Goal: Task Accomplishment & Management: Manage account settings

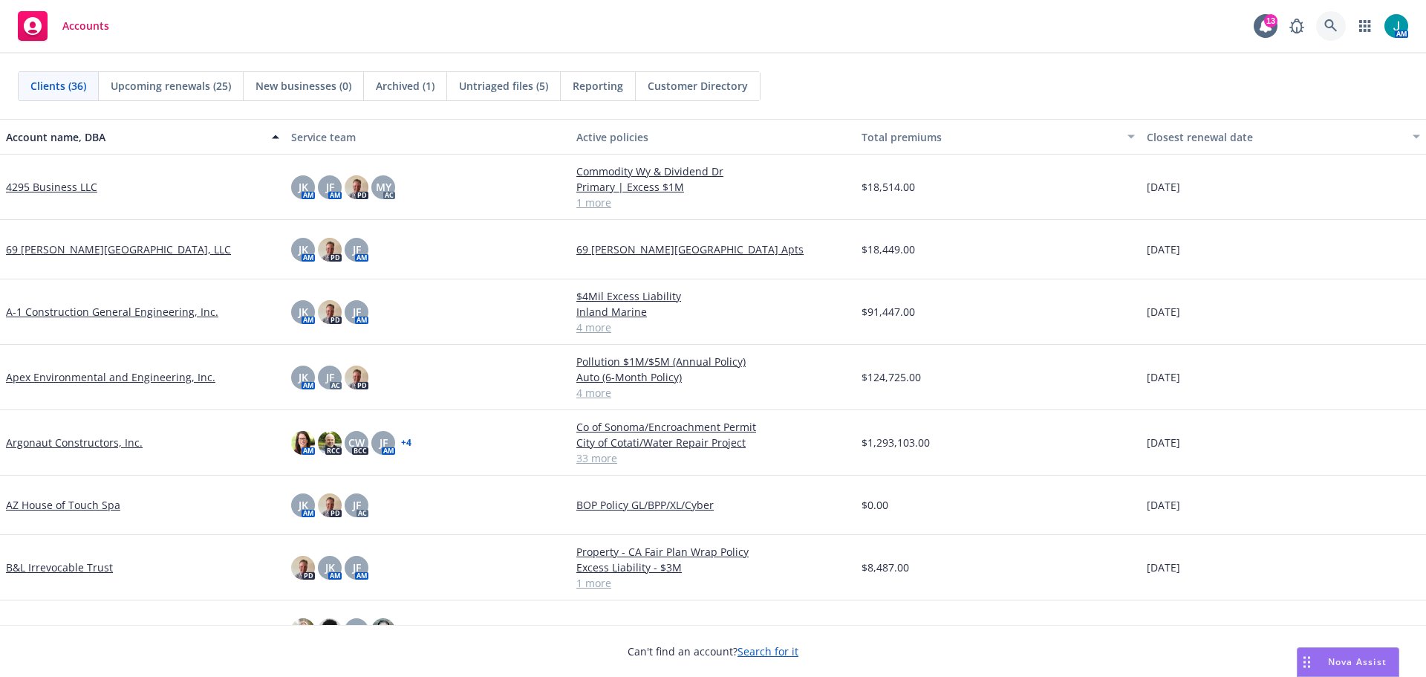
click at [1331, 20] on icon at bounding box center [1330, 25] width 13 height 13
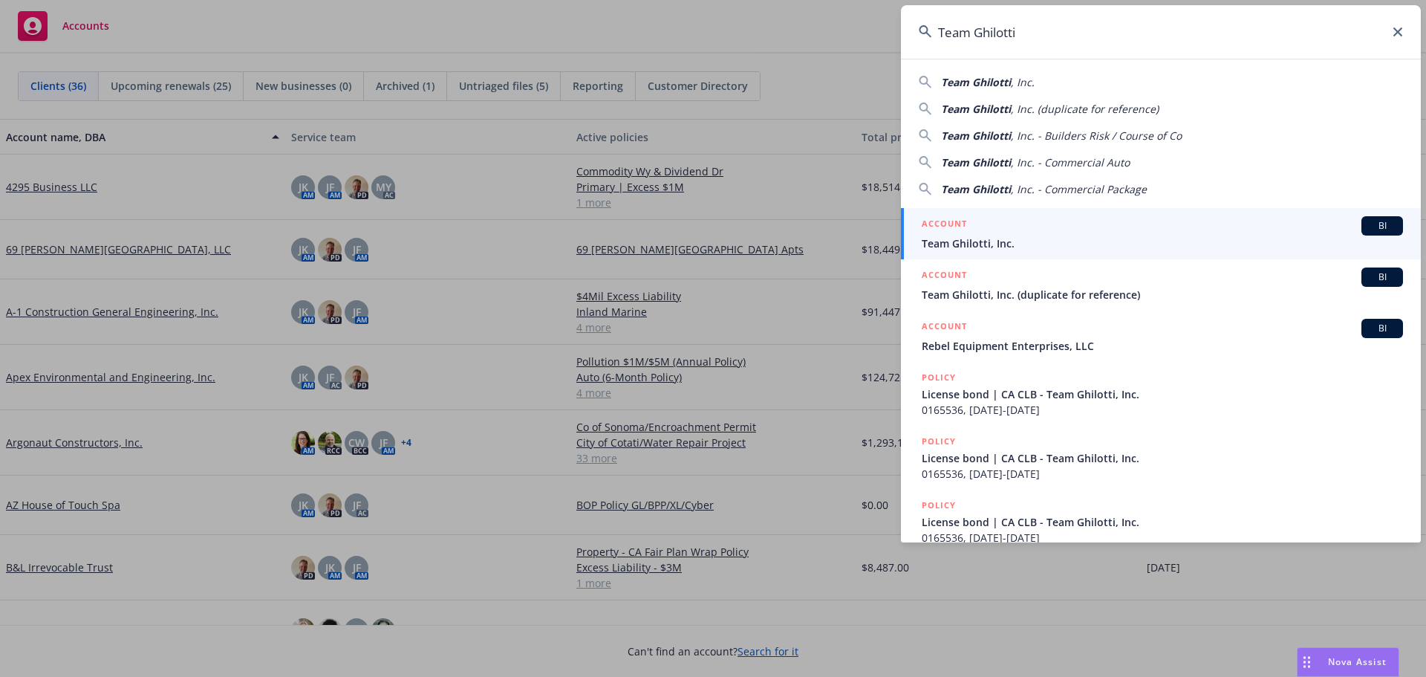
type input "Team Ghilotti"
click at [1373, 227] on span "BI" at bounding box center [1382, 225] width 30 height 13
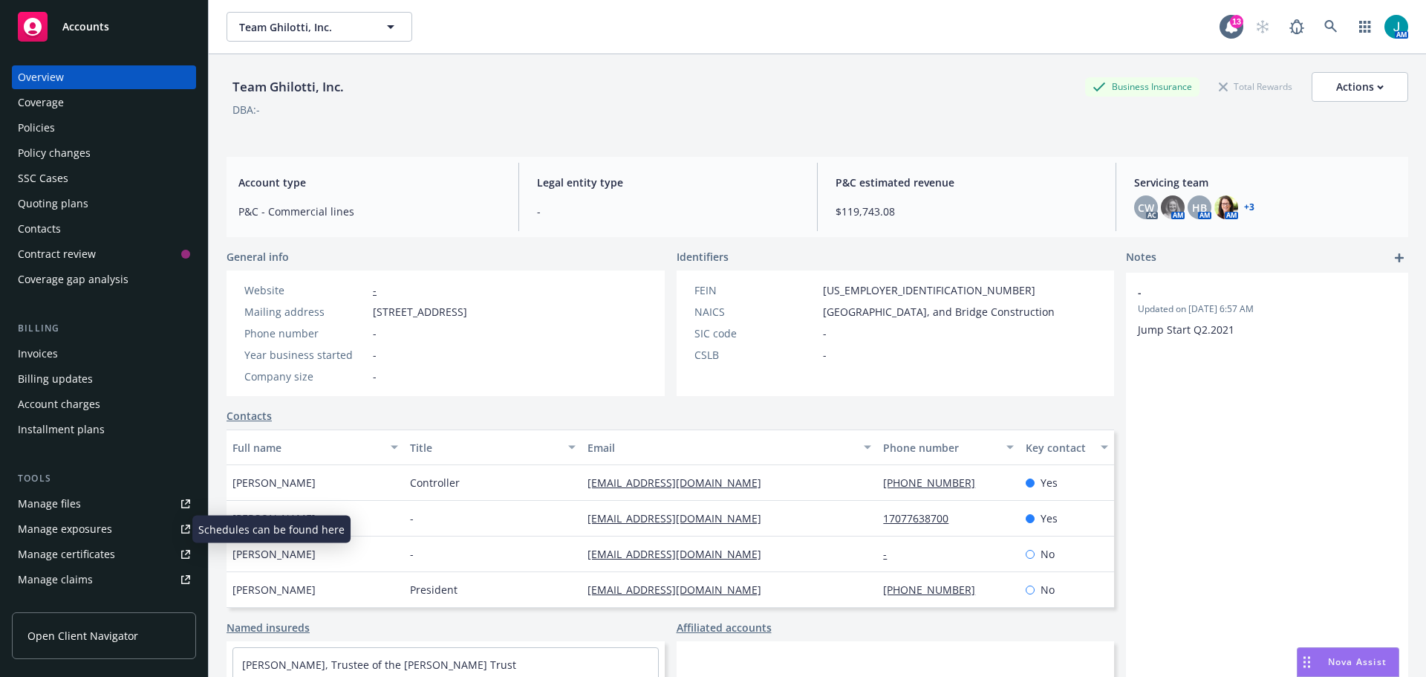
click at [74, 532] on div "Manage exposures" at bounding box center [65, 529] width 94 height 24
click at [85, 26] on span "Accounts" at bounding box center [85, 27] width 47 height 12
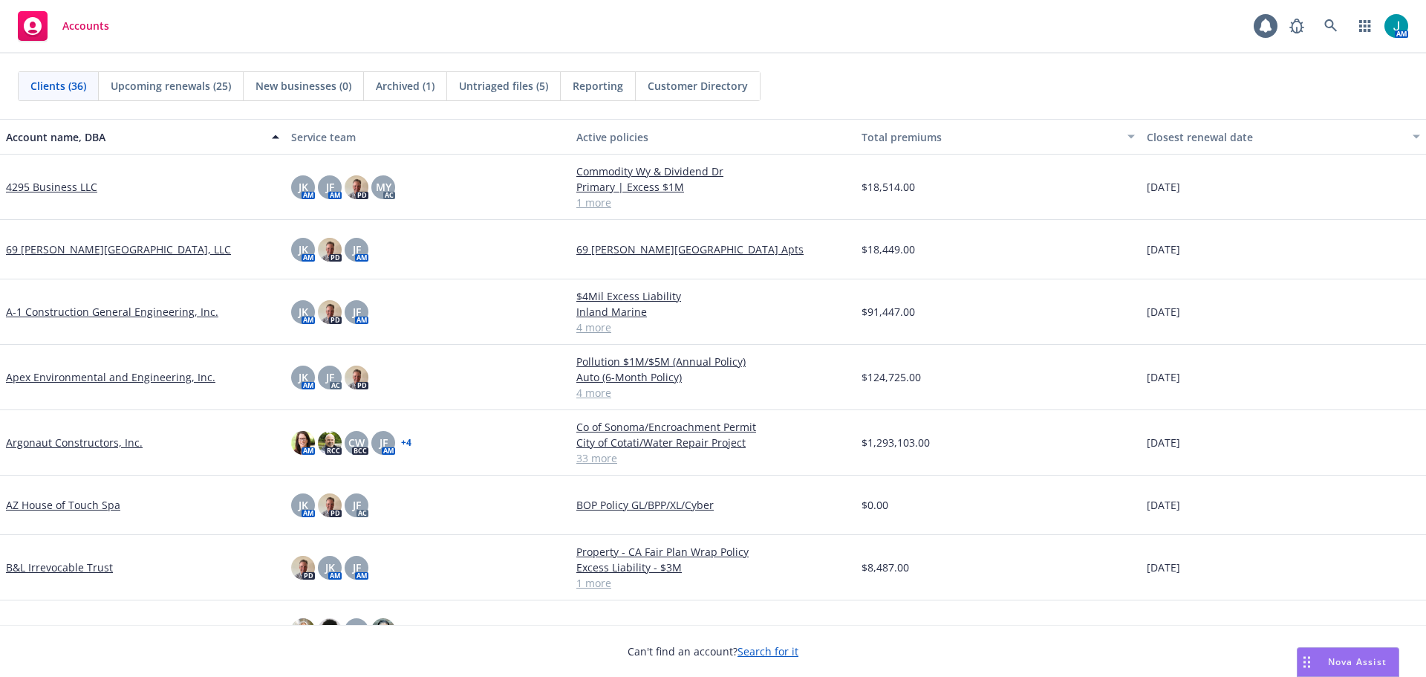
click at [507, 82] on span "Untriaged files (5)" at bounding box center [503, 86] width 89 height 16
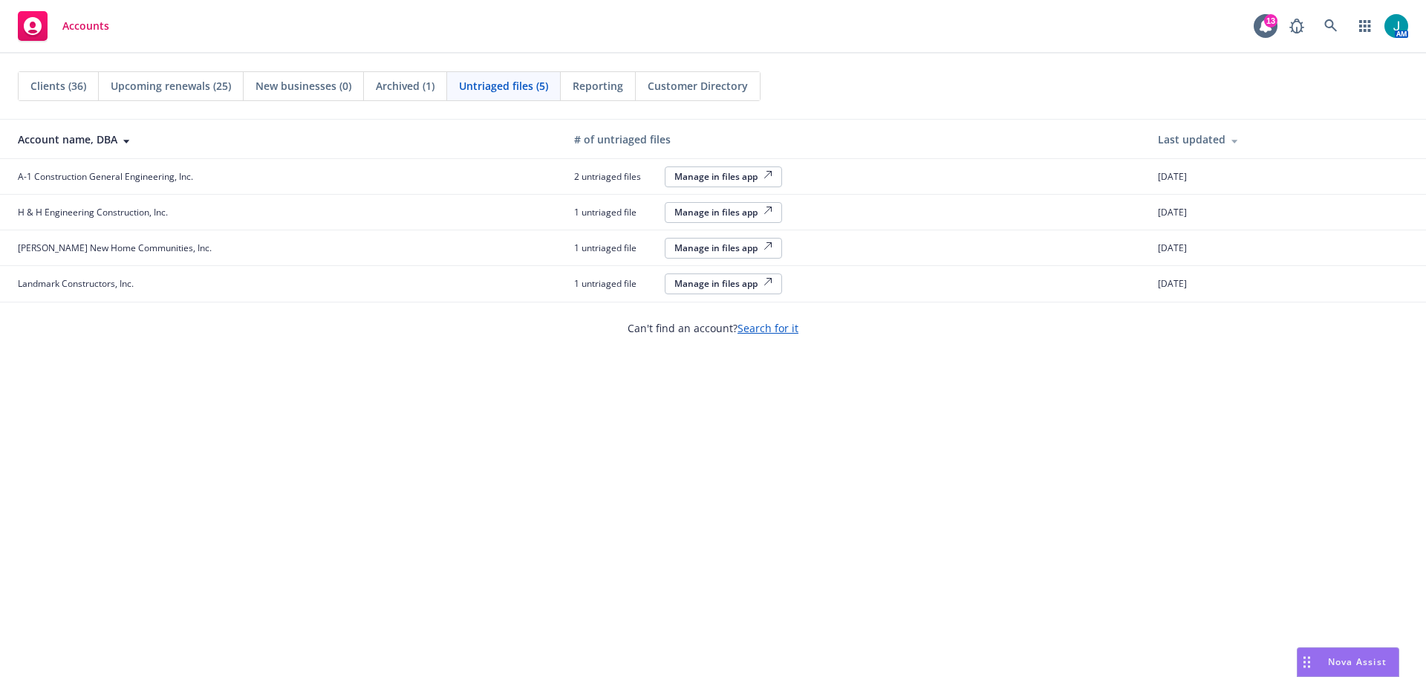
click at [695, 177] on div "Manage in files app" at bounding box center [723, 176] width 98 height 13
click at [690, 213] on div "Manage in files app" at bounding box center [723, 212] width 98 height 13
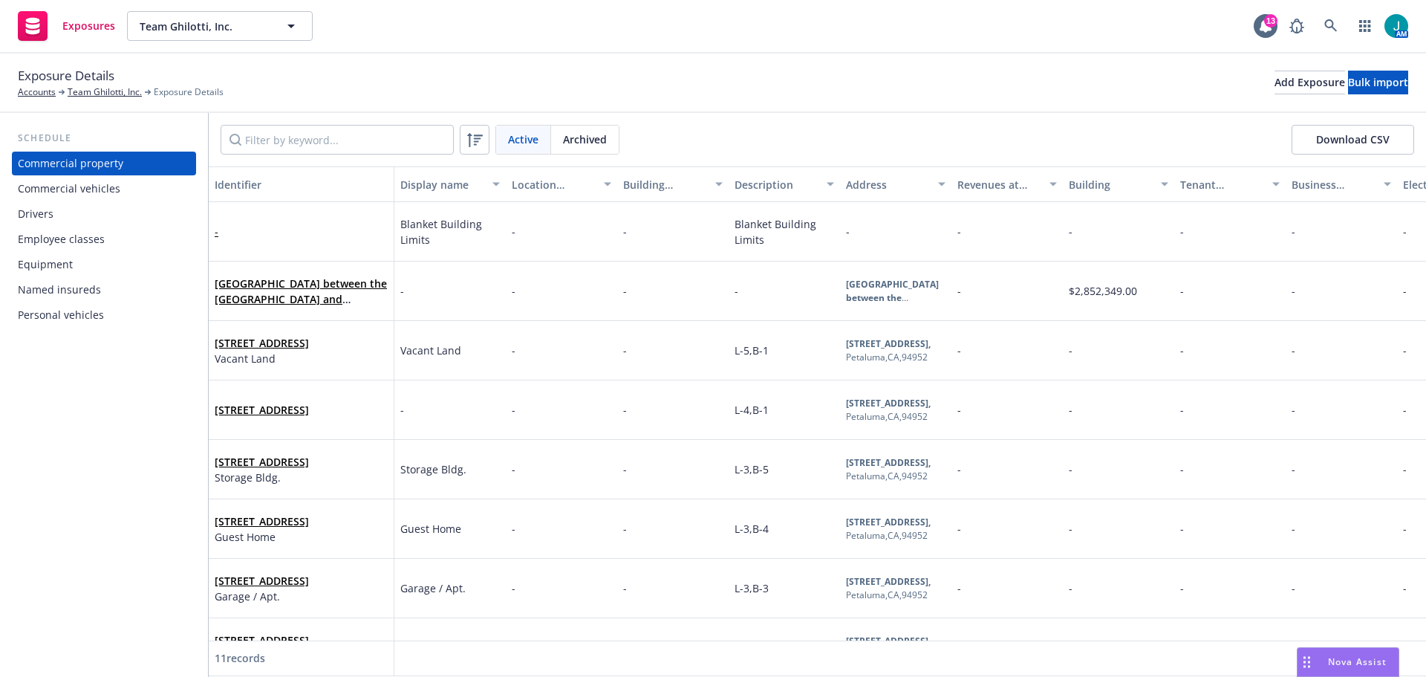
click at [48, 212] on div "Drivers" at bounding box center [36, 214] width 36 height 24
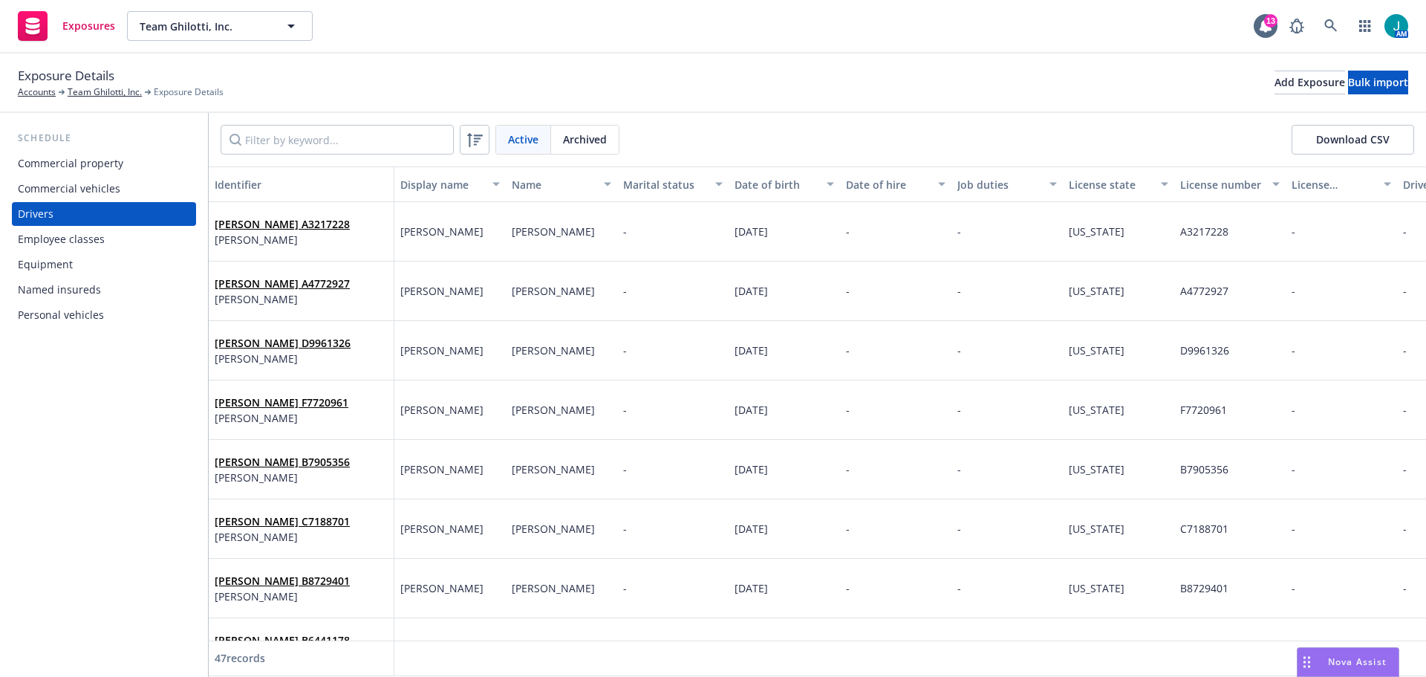
click at [45, 184] on div "Commercial vehicles" at bounding box center [69, 189] width 102 height 24
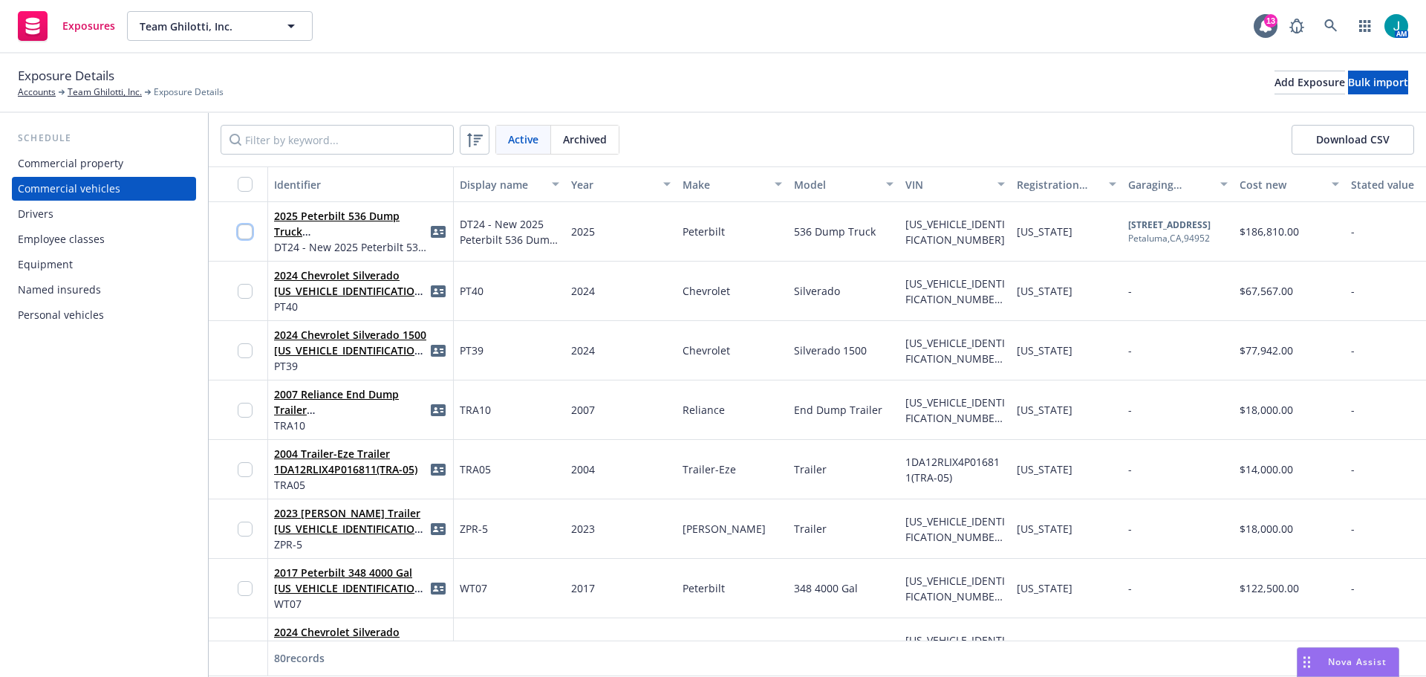
click at [247, 234] on input "checkbox" at bounding box center [245, 231] width 15 height 15
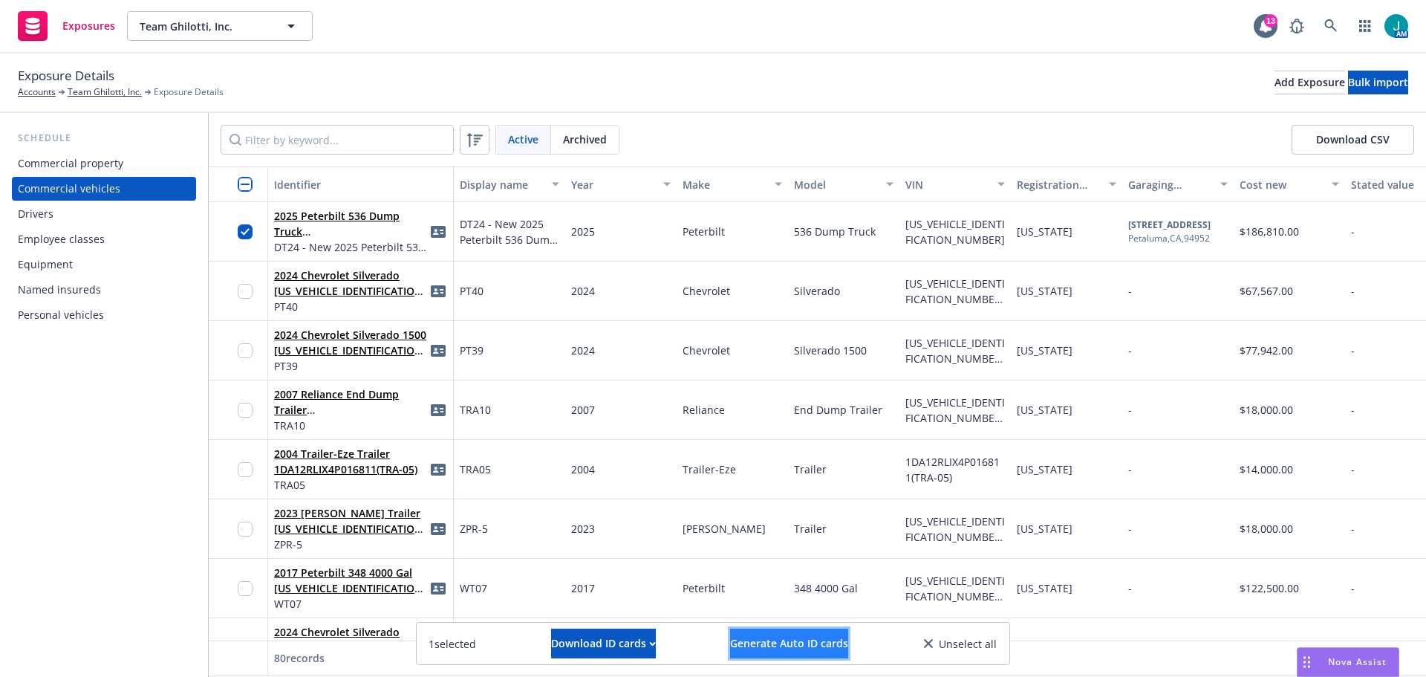
click at [825, 646] on span "Generate Auto ID cards" at bounding box center [789, 643] width 118 height 14
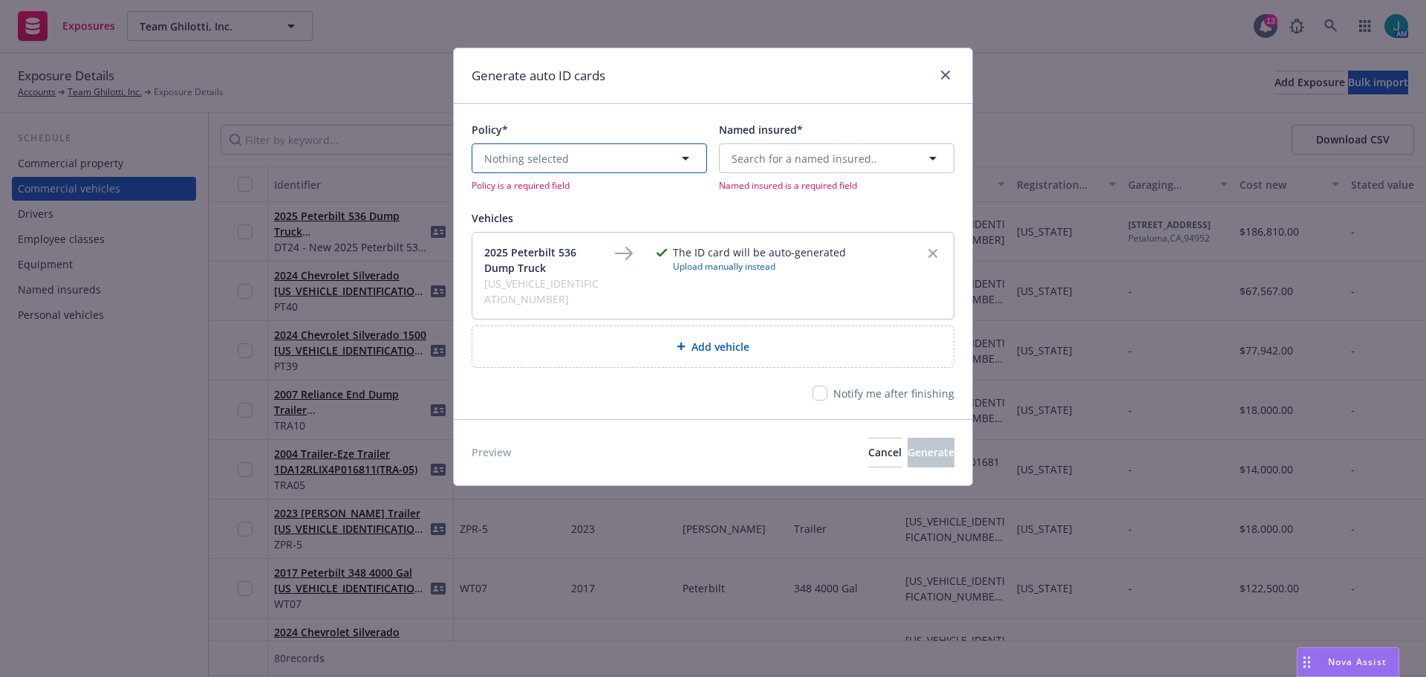
click at [483, 157] on button "Nothing selected" at bounding box center [589, 158] width 235 height 30
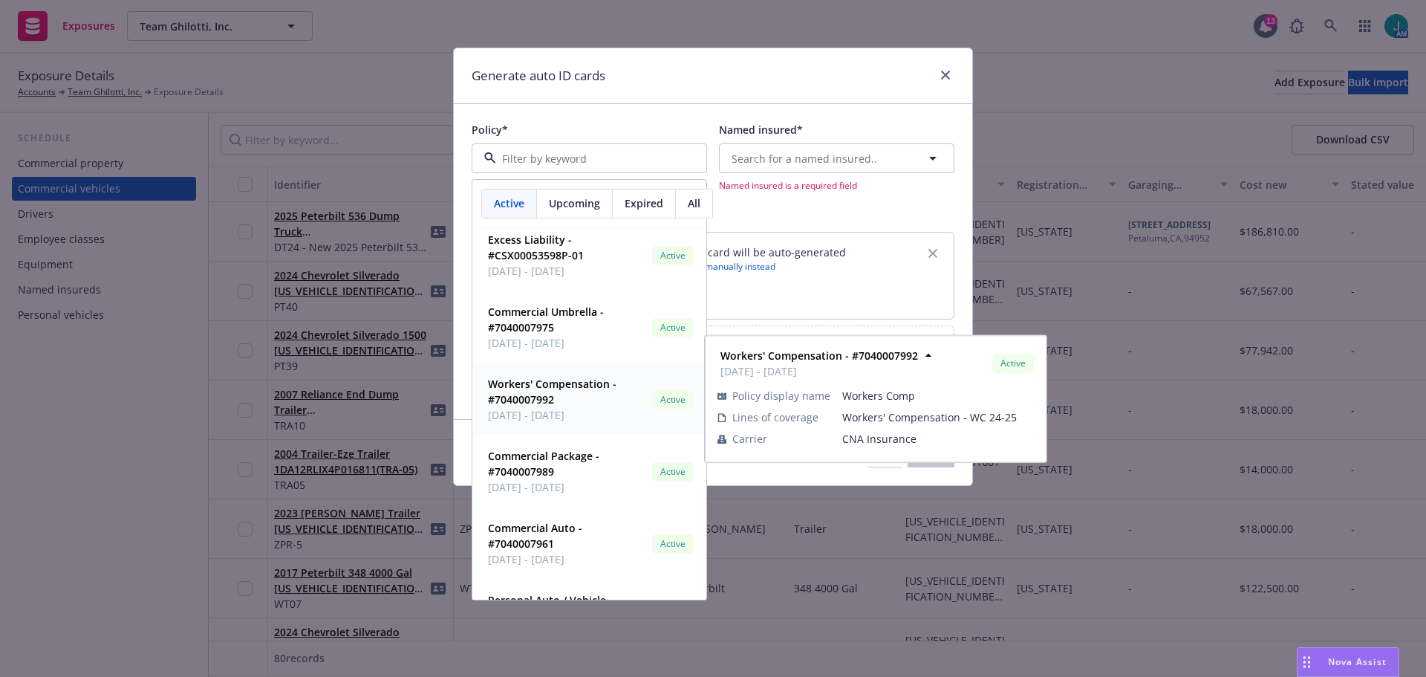
scroll to position [1114, 0]
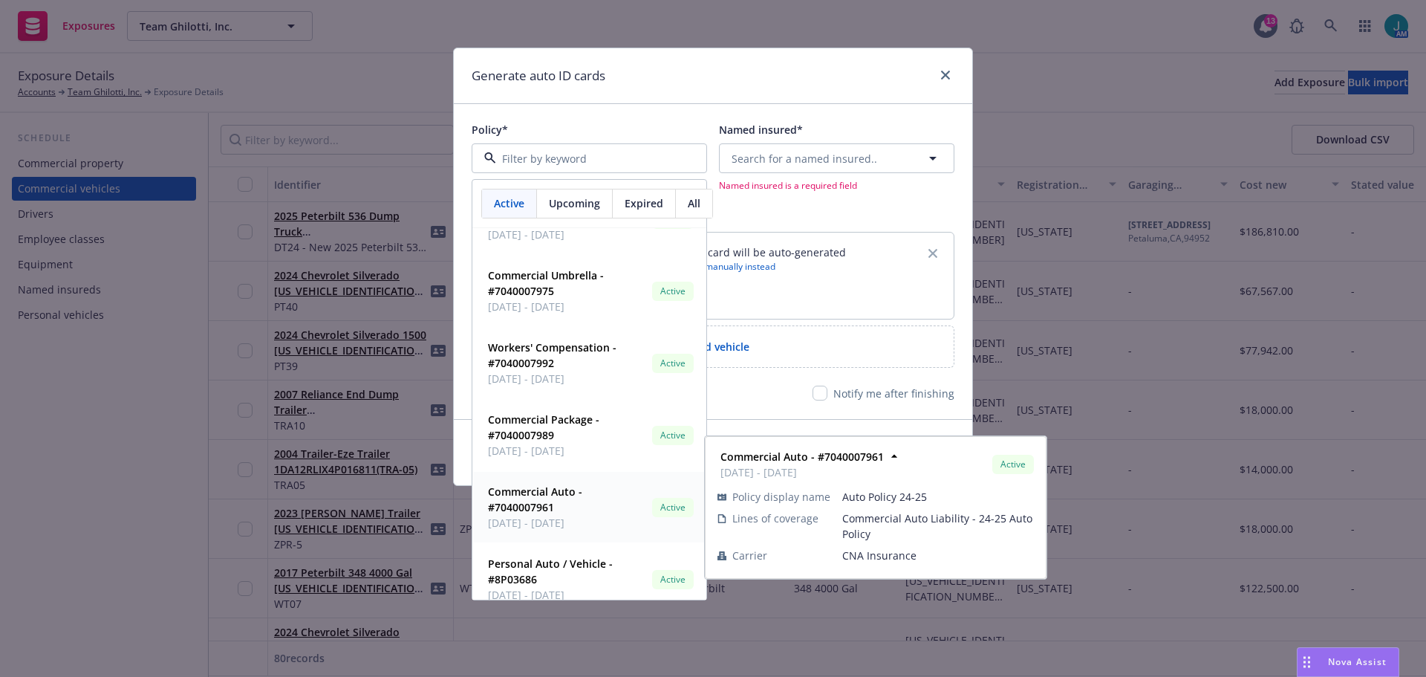
click at [525, 506] on strong "Commercial Auto - #7040007961" at bounding box center [535, 499] width 94 height 30
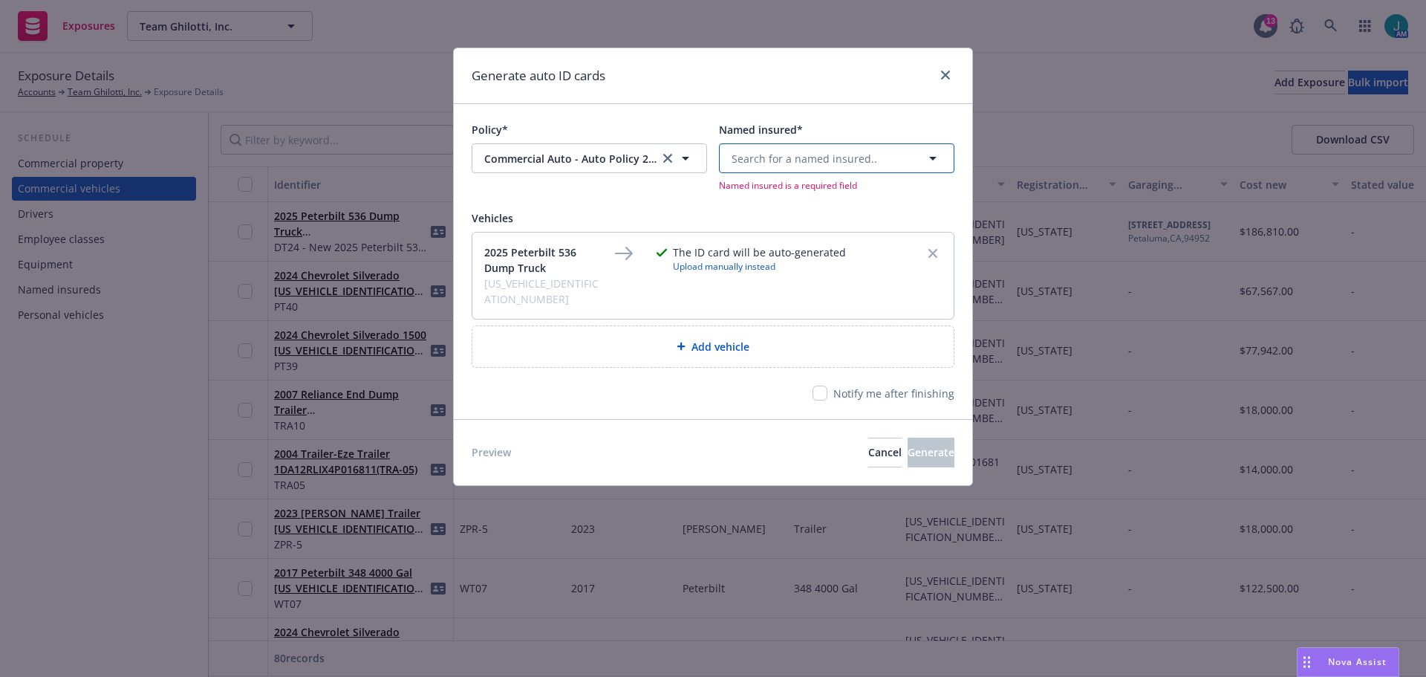
click at [843, 160] on span "Search for a named insured.." at bounding box center [805, 159] width 146 height 16
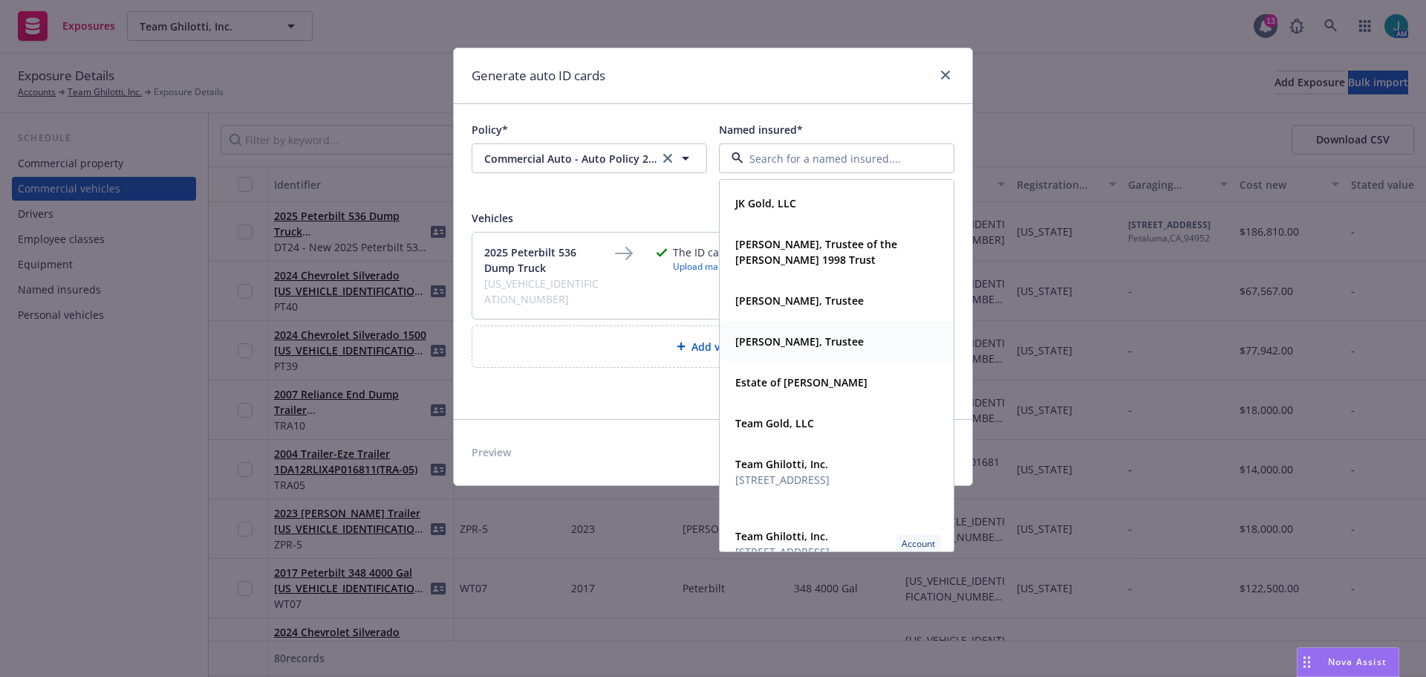
scroll to position [259, 0]
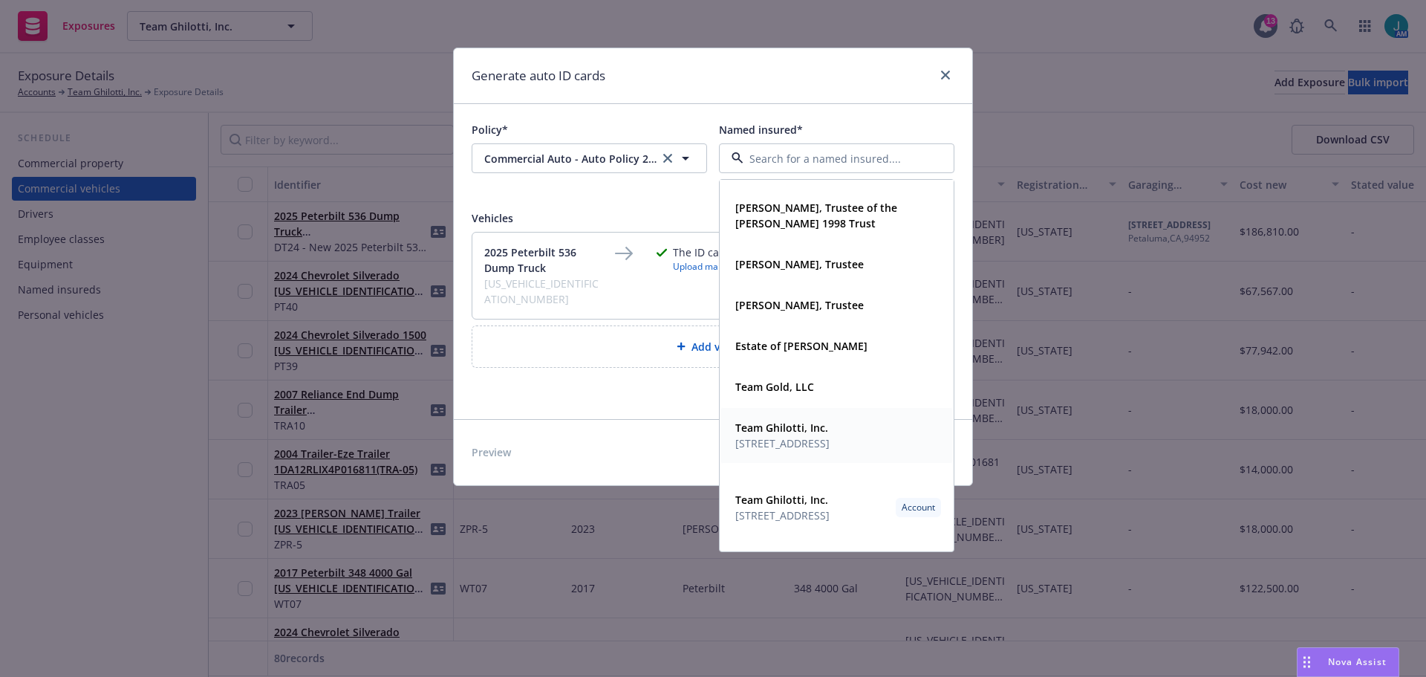
click at [786, 434] on strong "Team Ghilotti, Inc." at bounding box center [781, 427] width 93 height 14
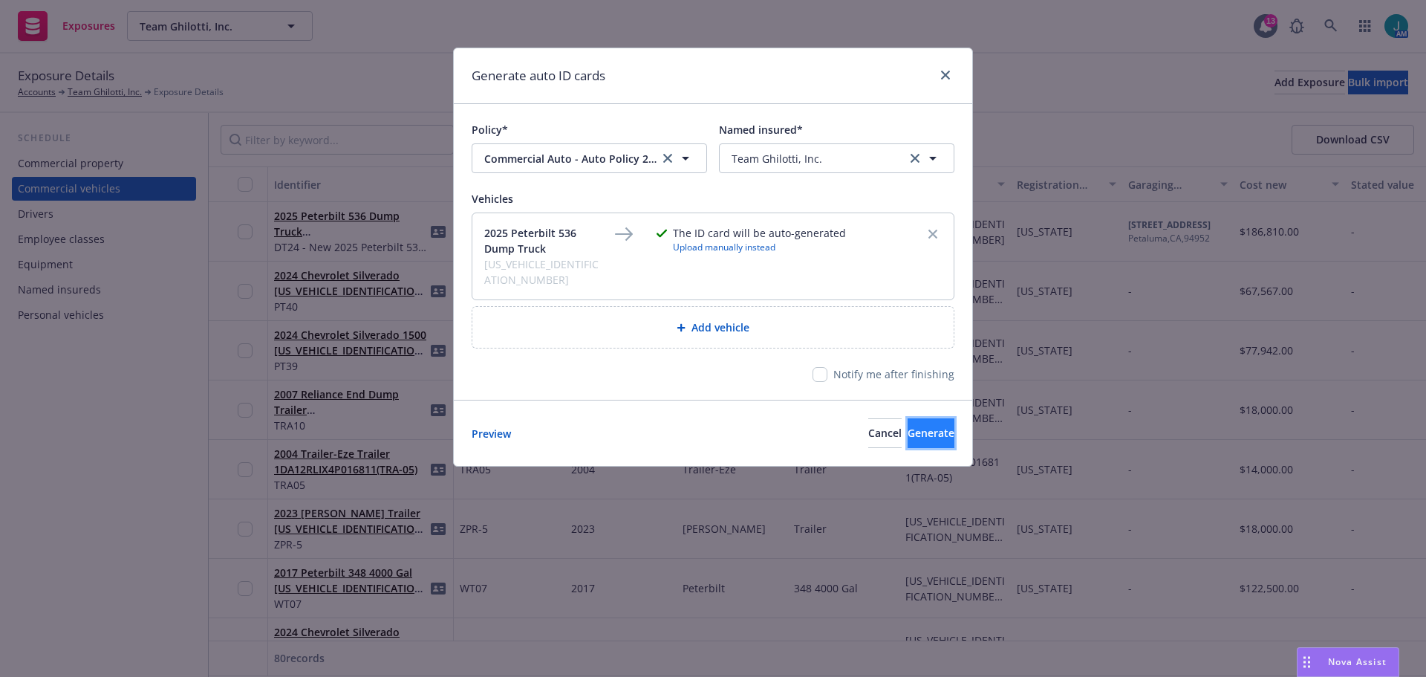
click at [908, 426] on span "Generate" at bounding box center [931, 433] width 47 height 14
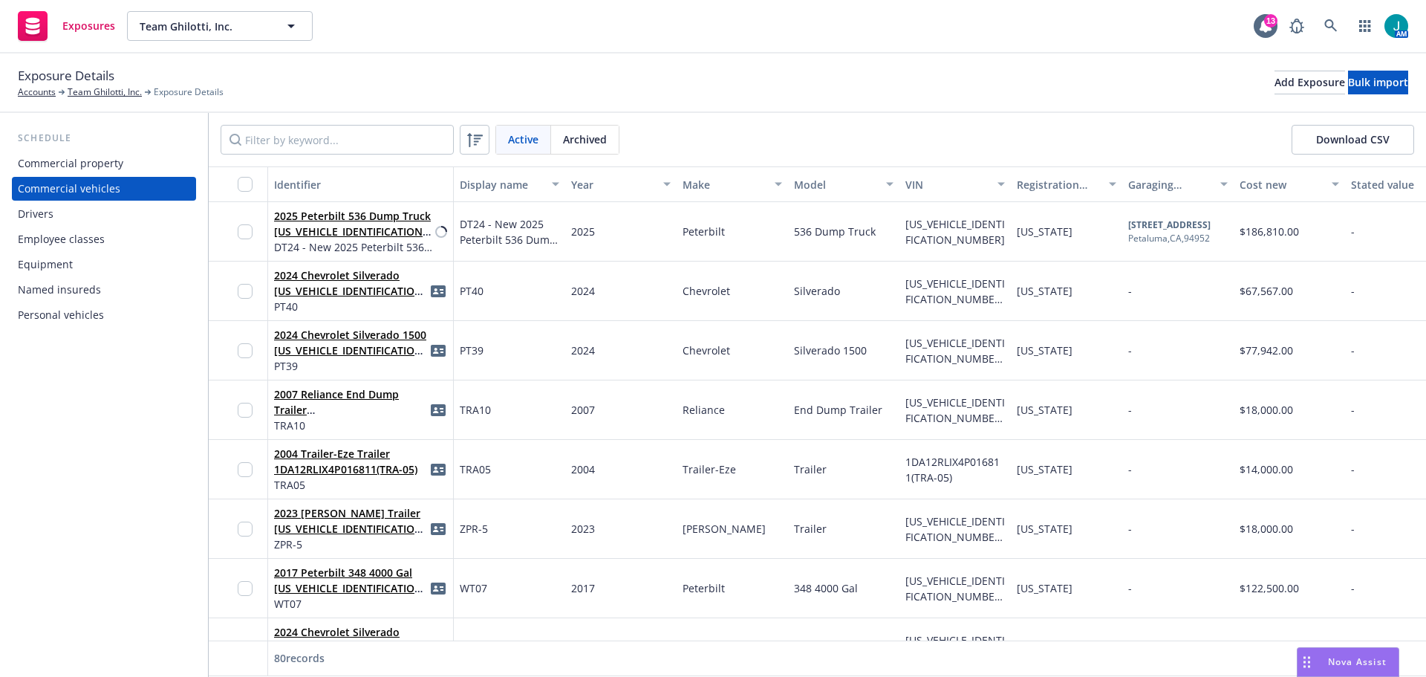
click at [42, 219] on div "Drivers" at bounding box center [36, 214] width 36 height 24
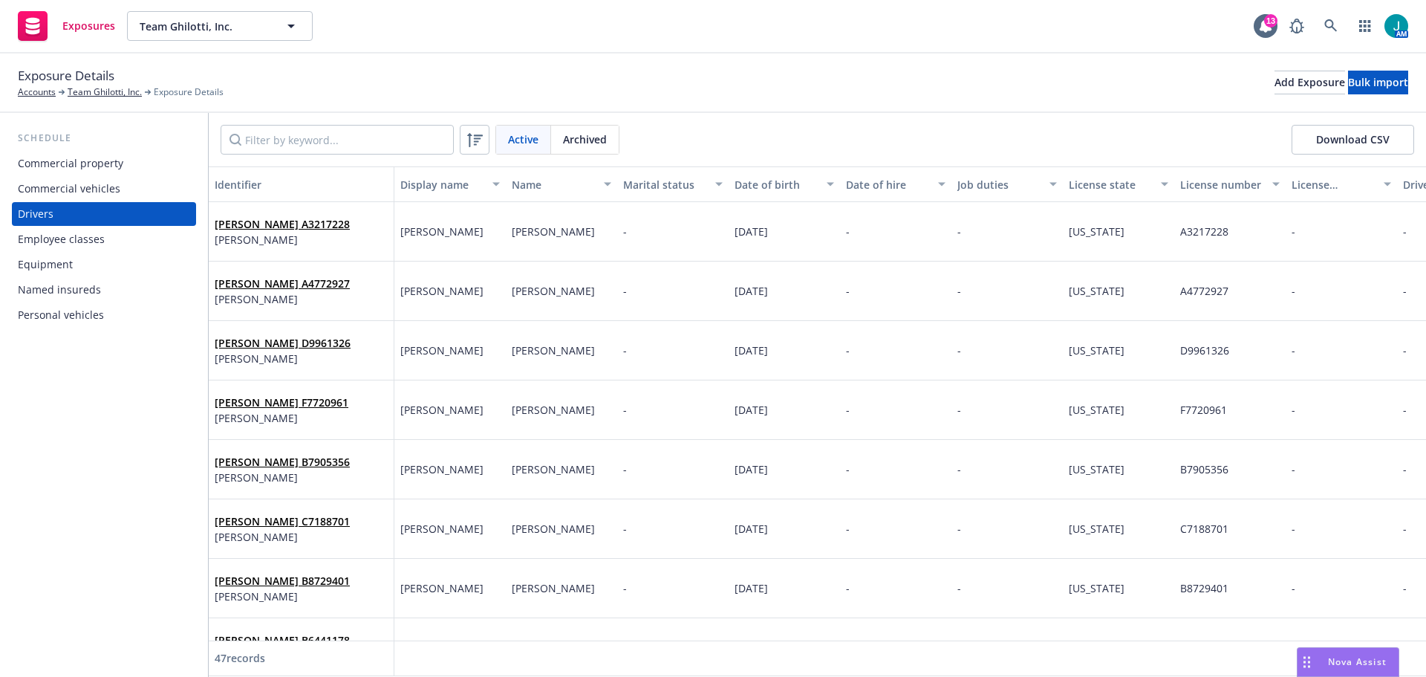
click at [74, 191] on div "Commercial vehicles" at bounding box center [69, 189] width 102 height 24
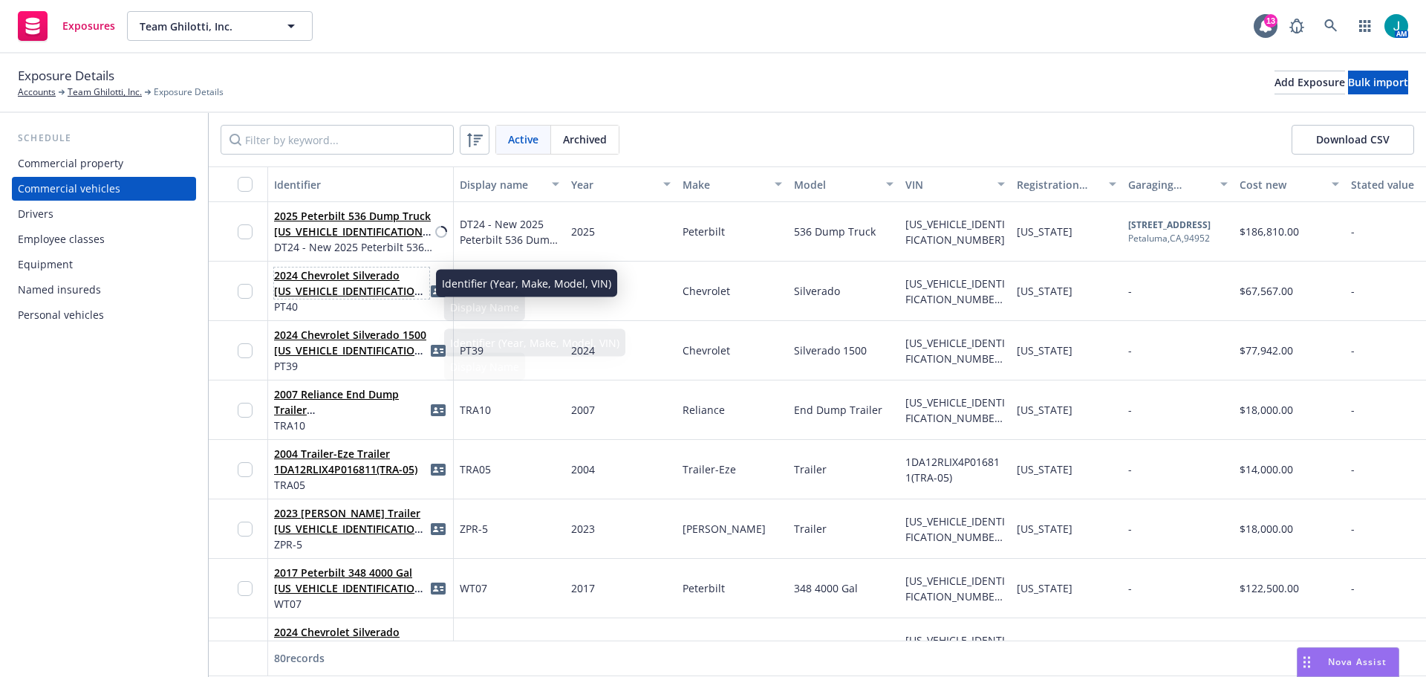
drag, startPoint x: 359, startPoint y: 293, endPoint x: 356, endPoint y: 286, distance: 8.3
click at [356, 289] on link "2024 Chevrolet Silverado 3GCUDEED9RG379118(PT40)" at bounding box center [350, 290] width 153 height 45
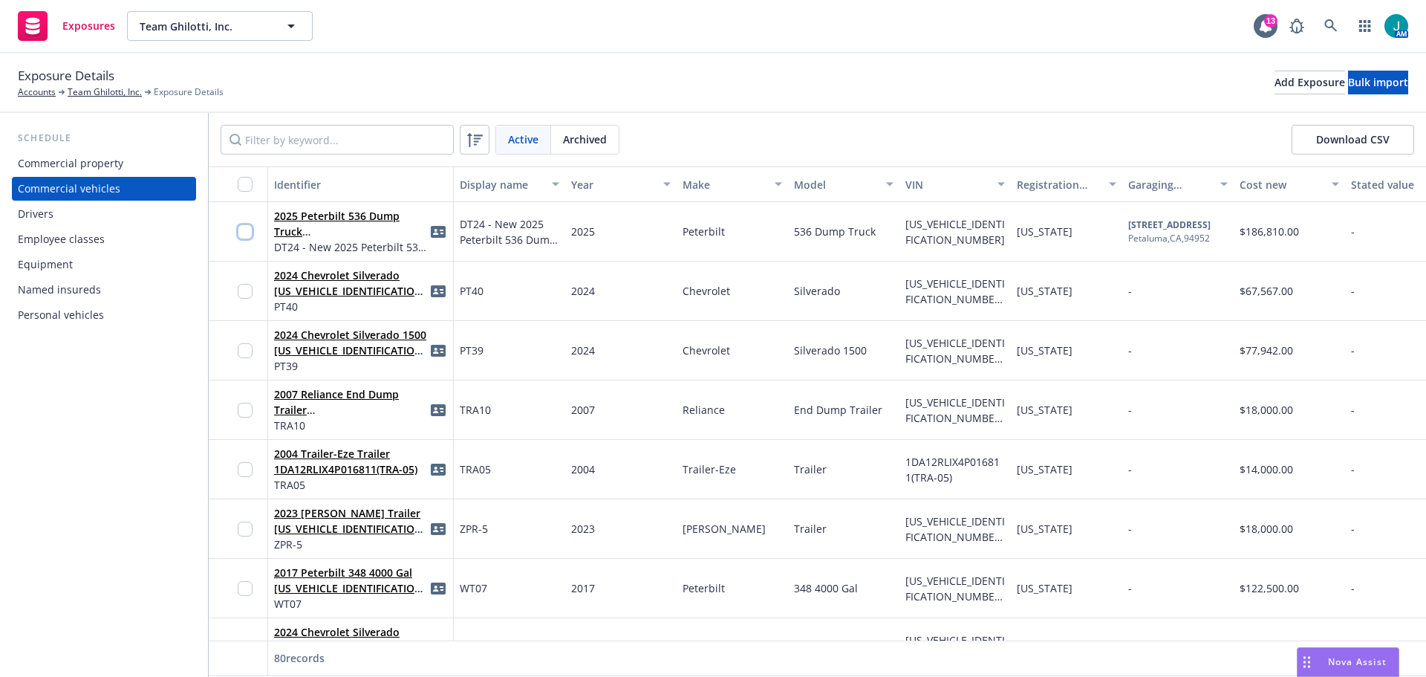
click at [247, 233] on input "checkbox" at bounding box center [245, 231] width 15 height 15
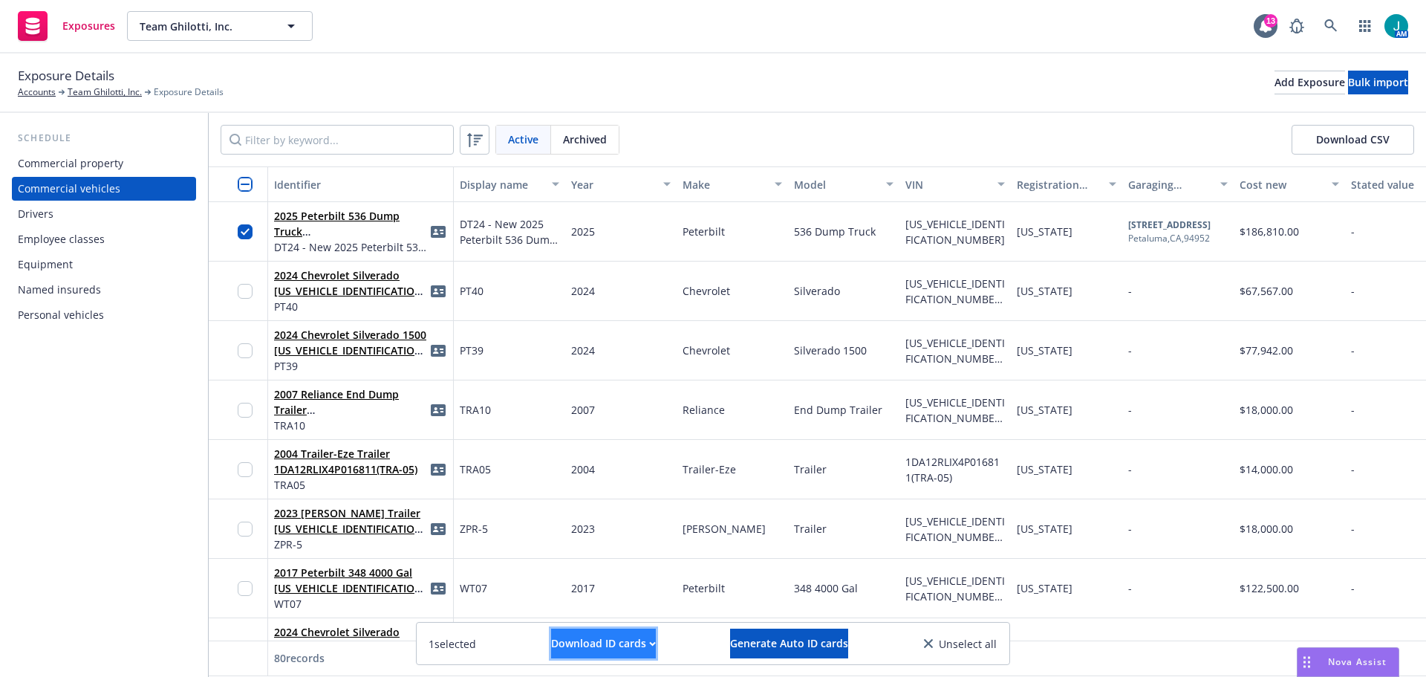
click at [631, 644] on div "Download ID cards" at bounding box center [603, 643] width 105 height 28
click at [606, 605] on link "Download uneditable ID cards" at bounding box center [574, 607] width 198 height 30
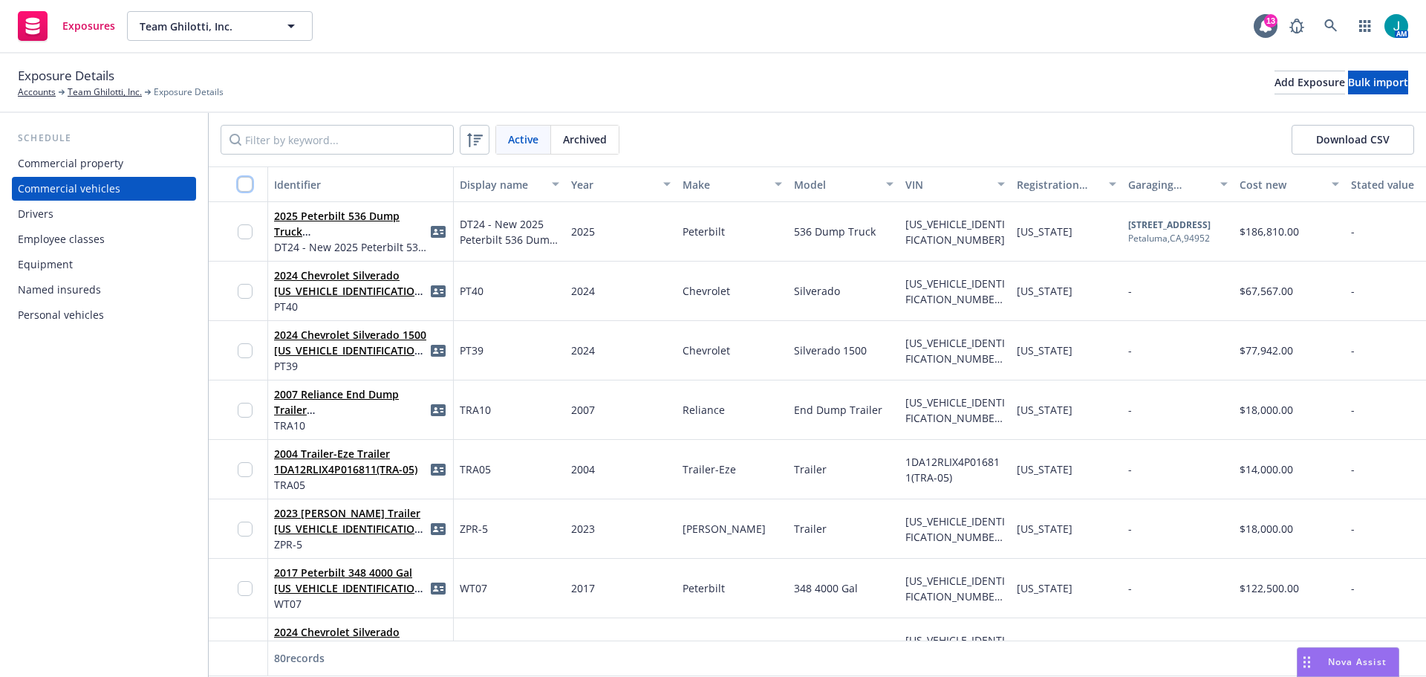
click at [244, 180] on input "checkbox" at bounding box center [245, 184] width 15 height 15
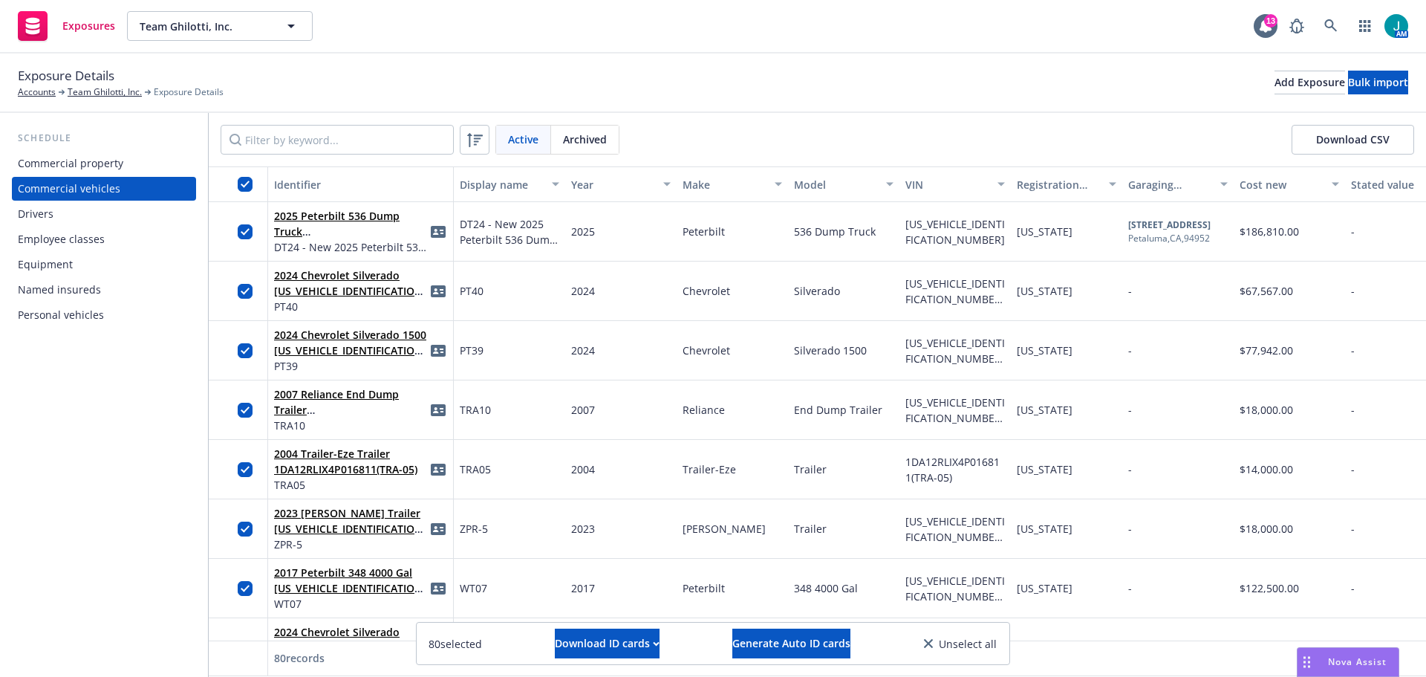
click at [34, 27] on icon at bounding box center [33, 26] width 14 height 6
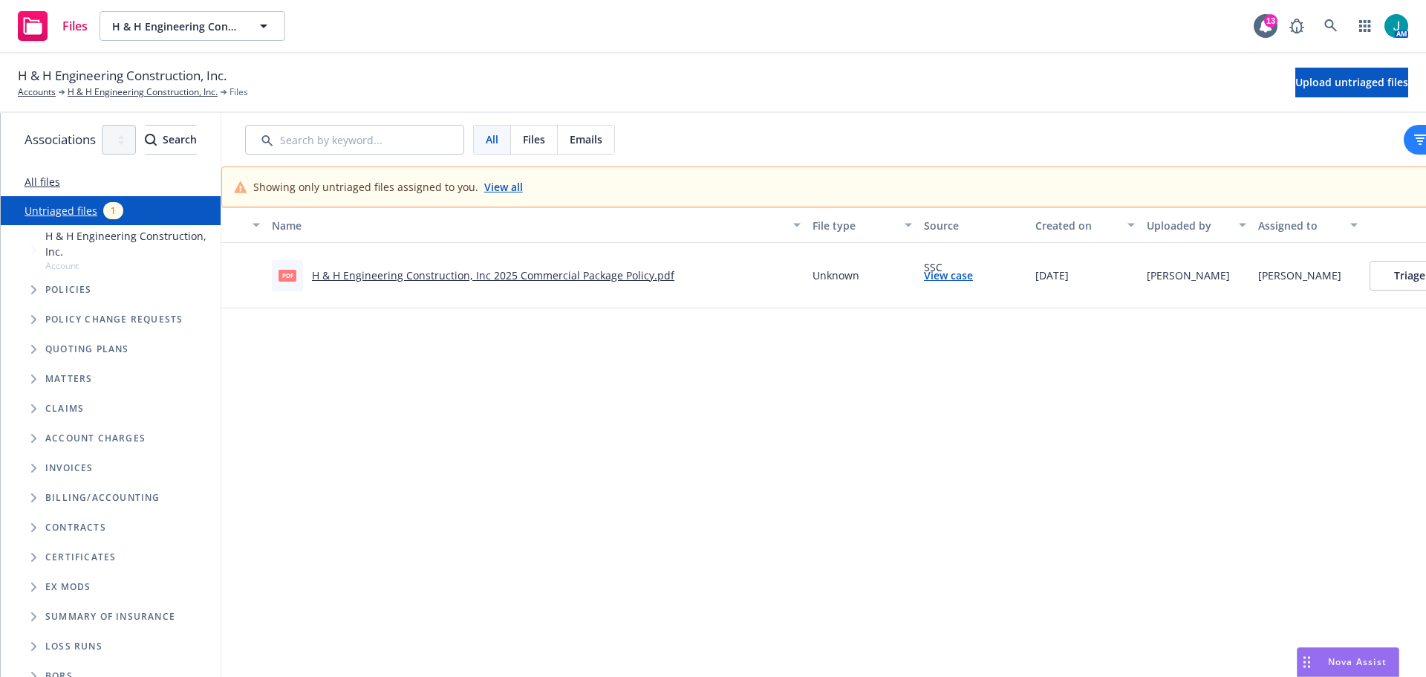
click at [541, 276] on link "H & H Engineering Construction, Inc 2025 Commercial Package Policy.pdf" at bounding box center [493, 275] width 362 height 14
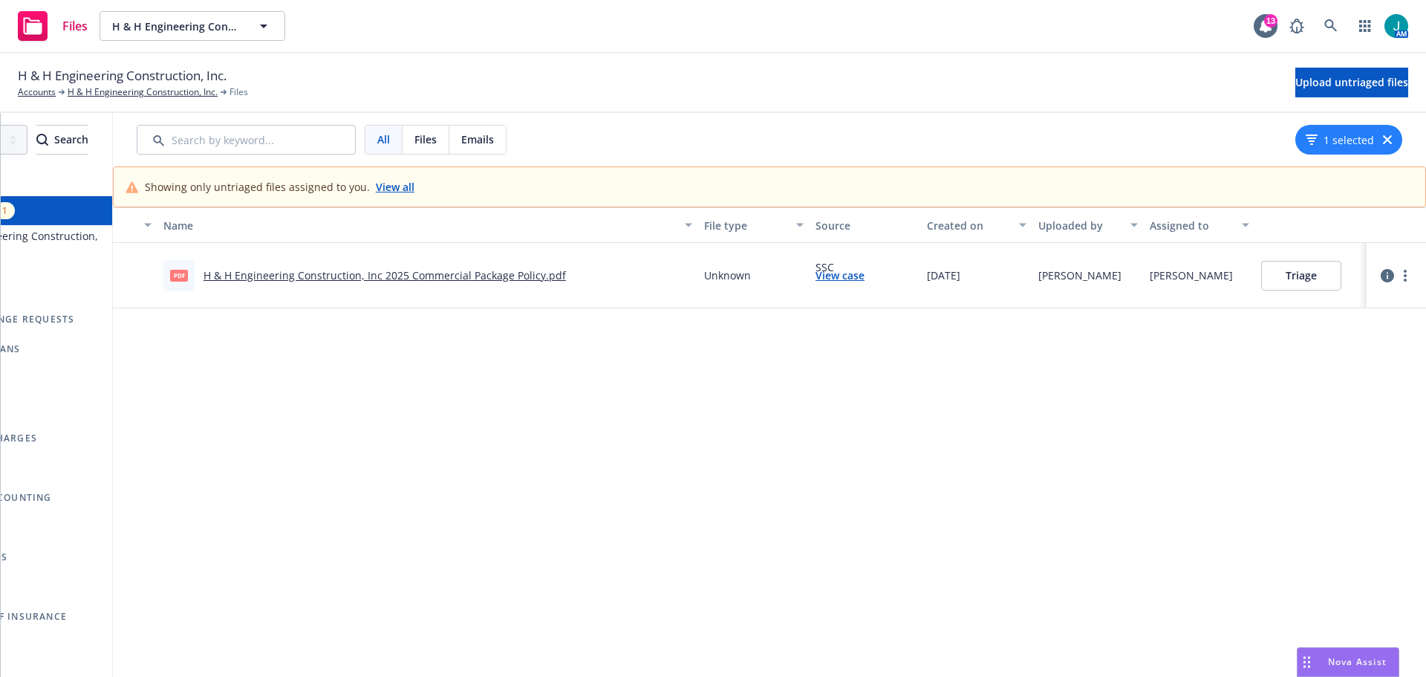
click at [1292, 276] on button "Triage" at bounding box center [1301, 276] width 80 height 30
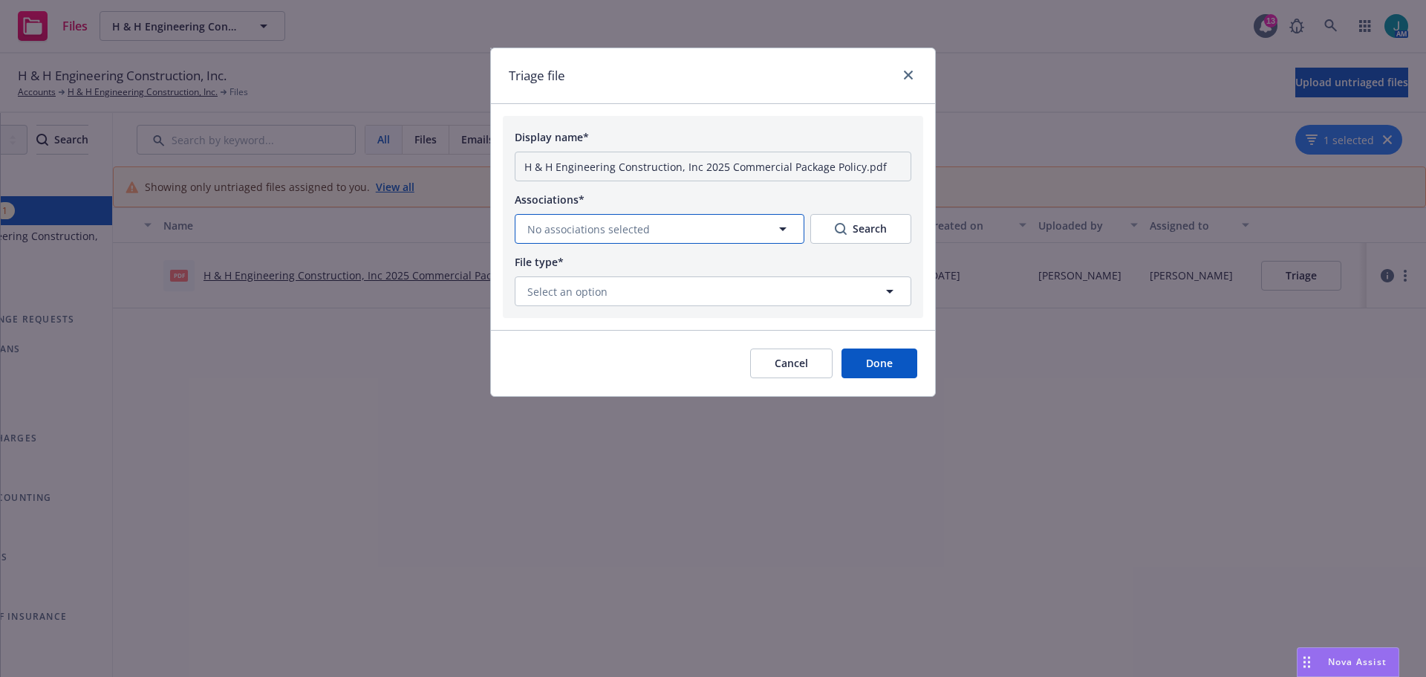
click at [581, 230] on span "No associations selected" at bounding box center [588, 229] width 123 height 16
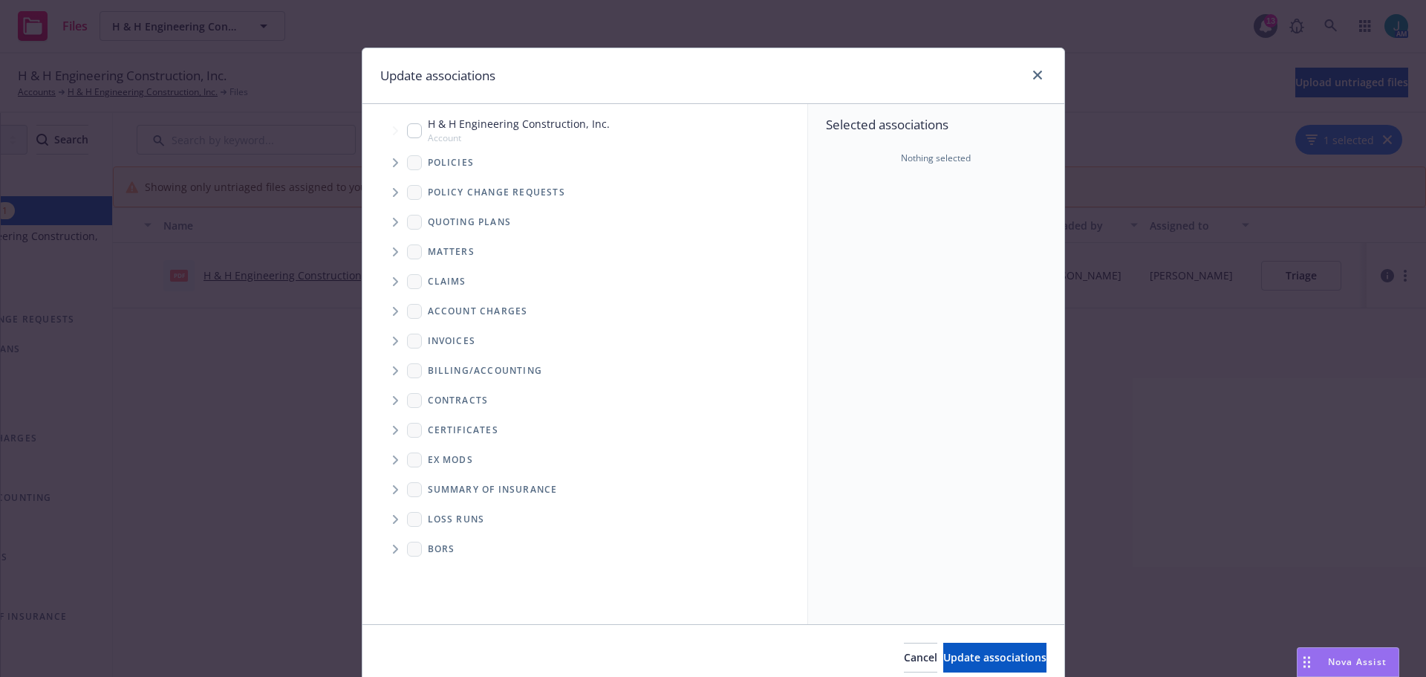
click at [393, 163] on icon "Tree Example" at bounding box center [395, 162] width 5 height 9
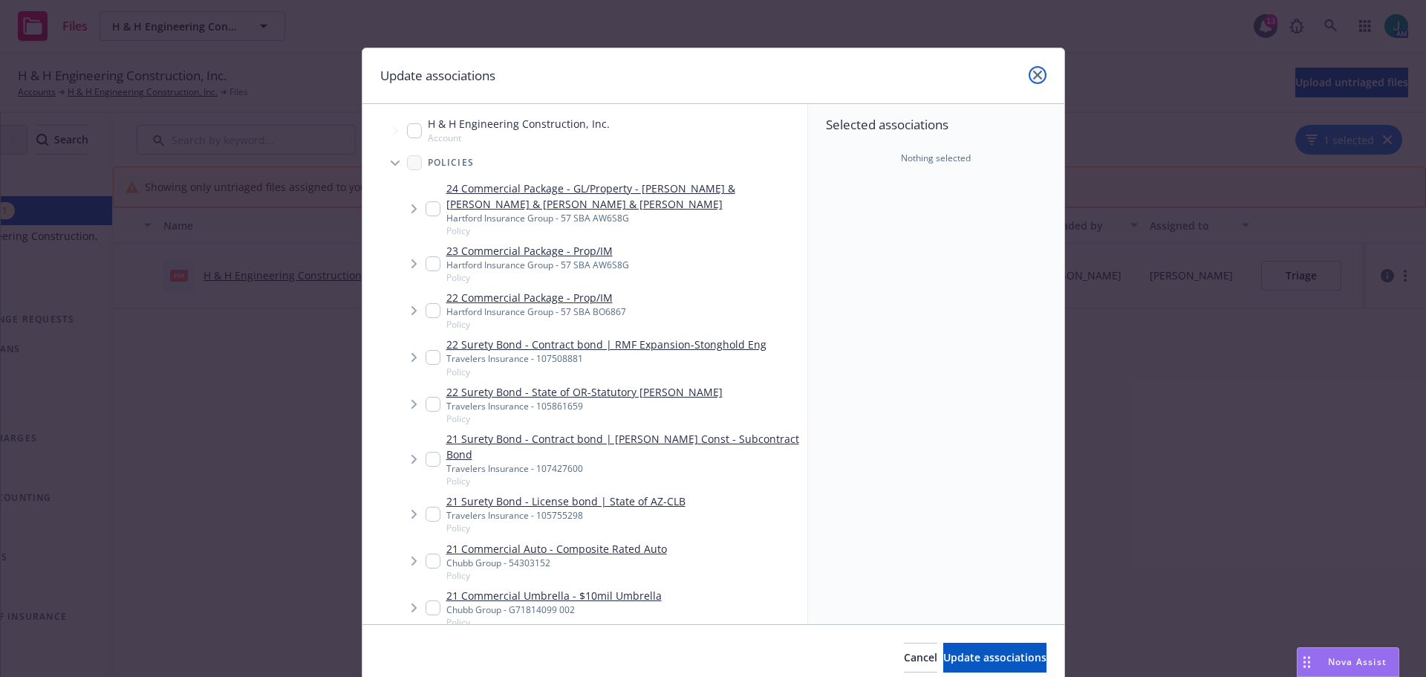
click at [1033, 74] on icon "close" at bounding box center [1037, 75] width 9 height 9
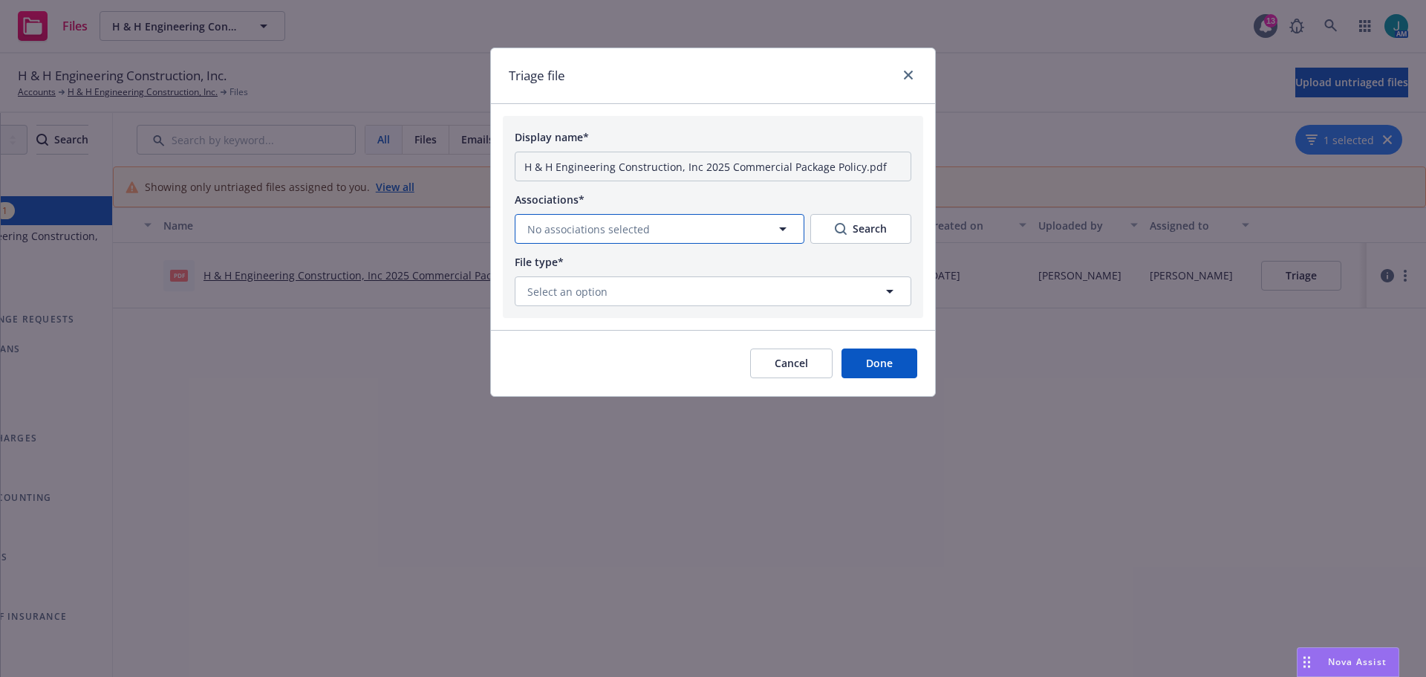
click at [745, 224] on button "No associations selected" at bounding box center [660, 229] width 290 height 30
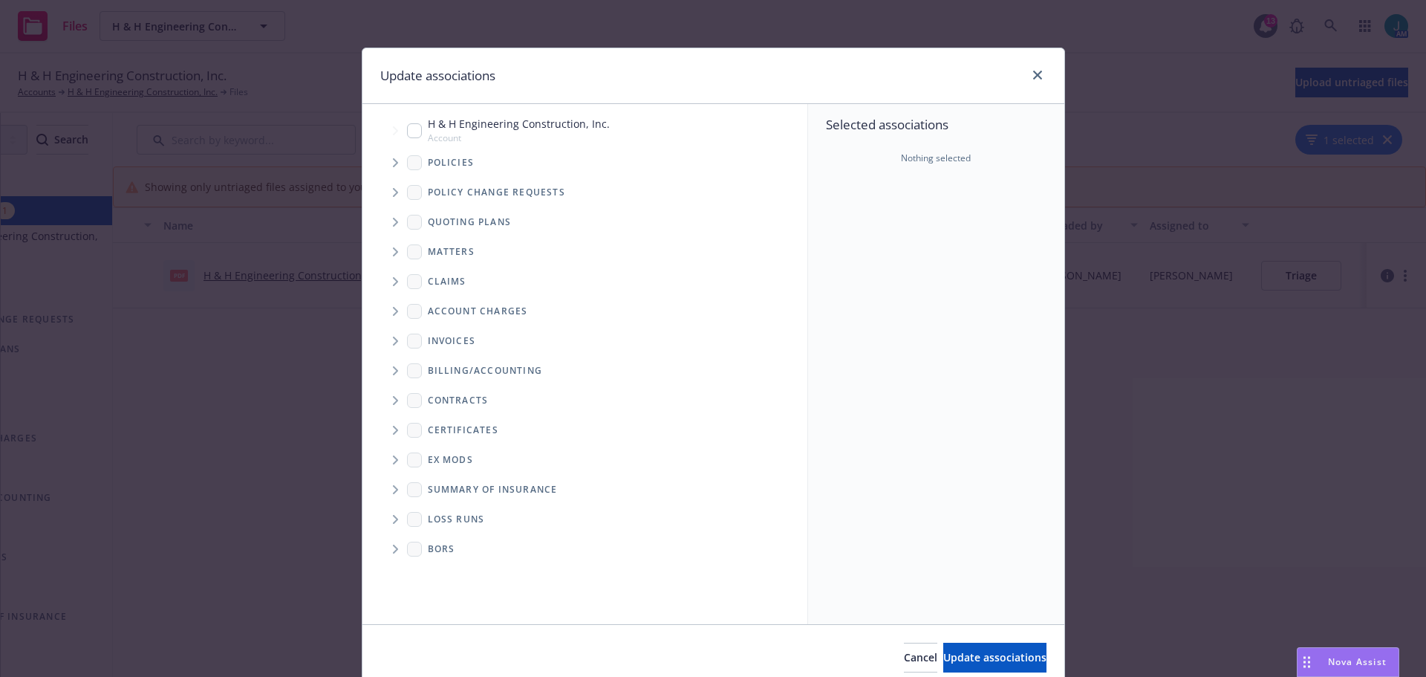
click at [393, 221] on icon "Tree Example" at bounding box center [395, 222] width 5 height 9
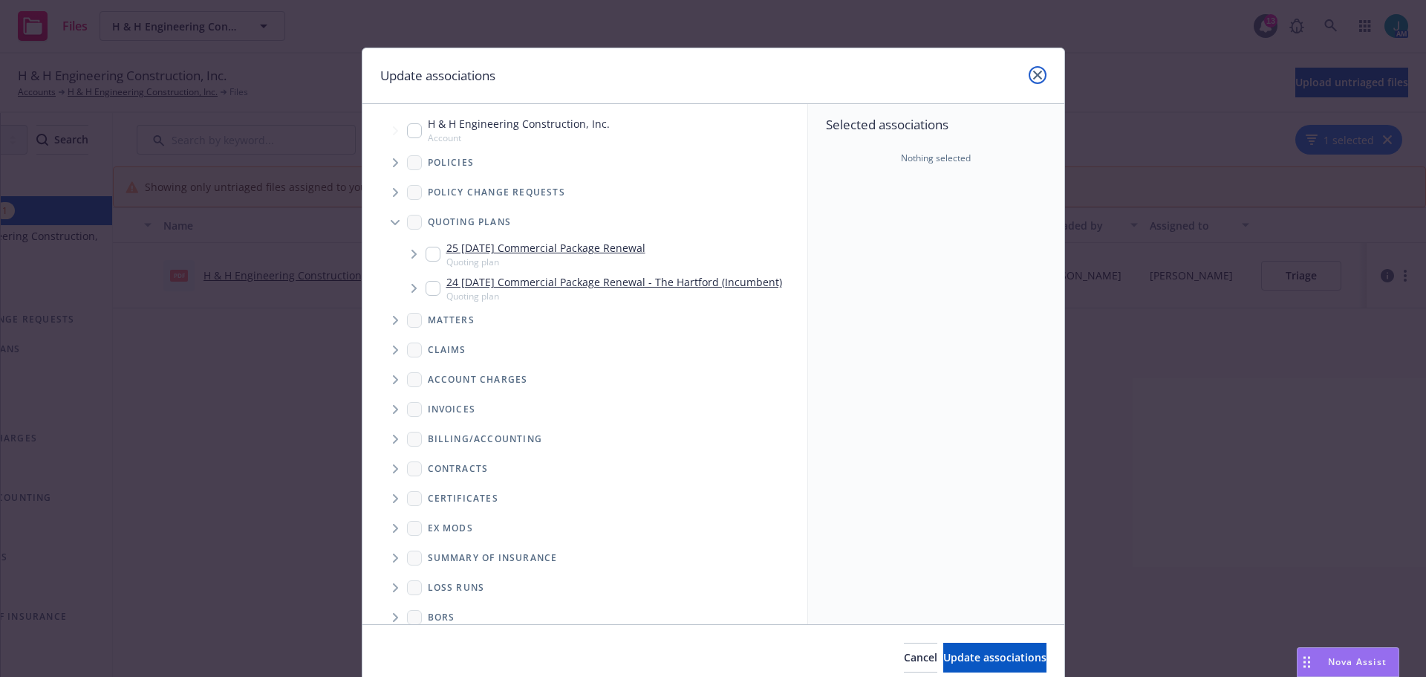
drag, startPoint x: 1035, startPoint y: 76, endPoint x: 977, endPoint y: 89, distance: 60.2
click at [1034, 76] on icon "close" at bounding box center [1037, 75] width 9 height 9
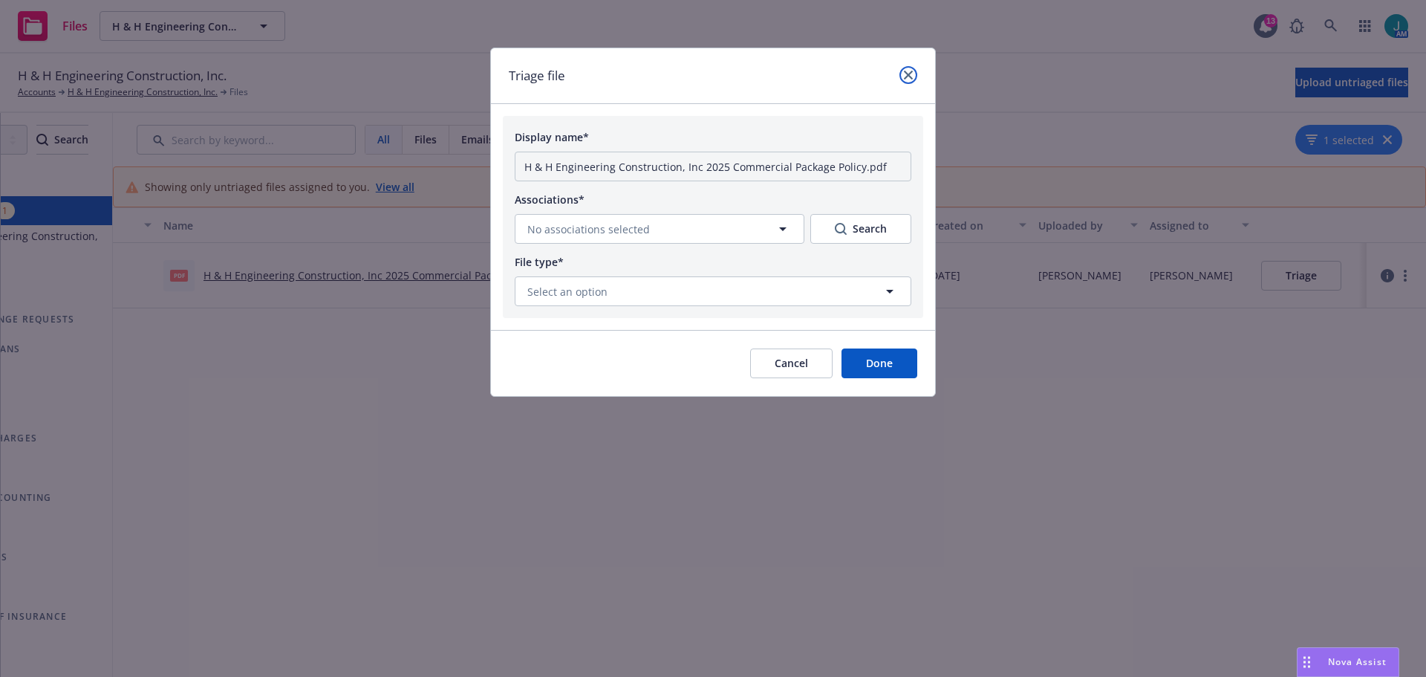
click at [906, 73] on link "close" at bounding box center [908, 75] width 18 height 18
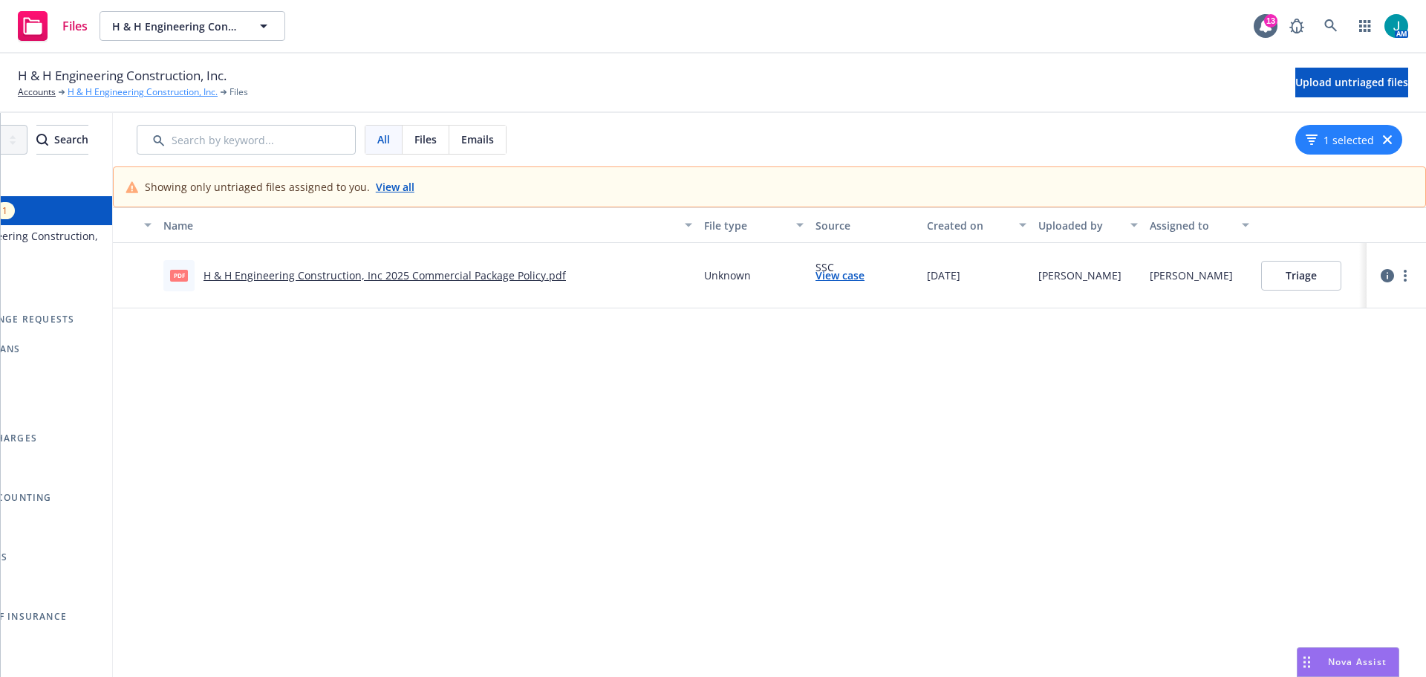
click at [89, 91] on link "H & H Engineering Construction, Inc." at bounding box center [143, 91] width 150 height 13
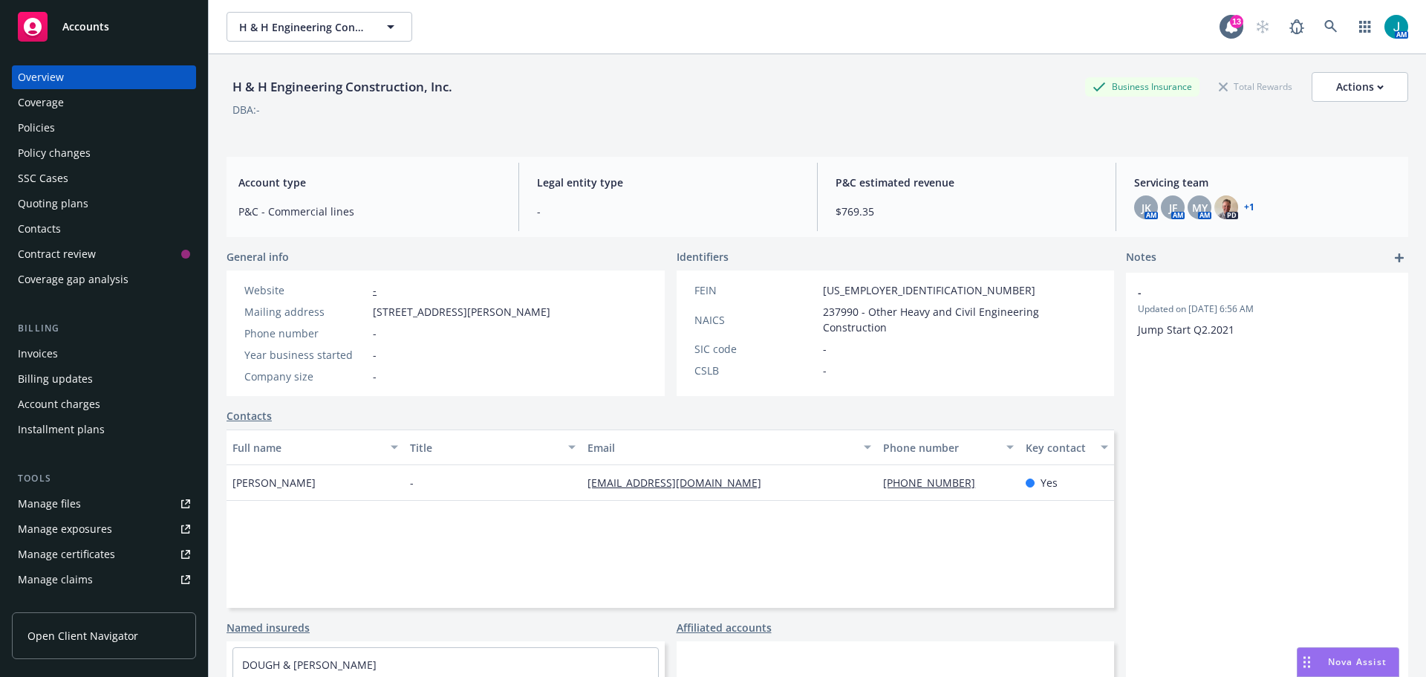
click at [48, 126] on div "Policies" at bounding box center [36, 128] width 37 height 24
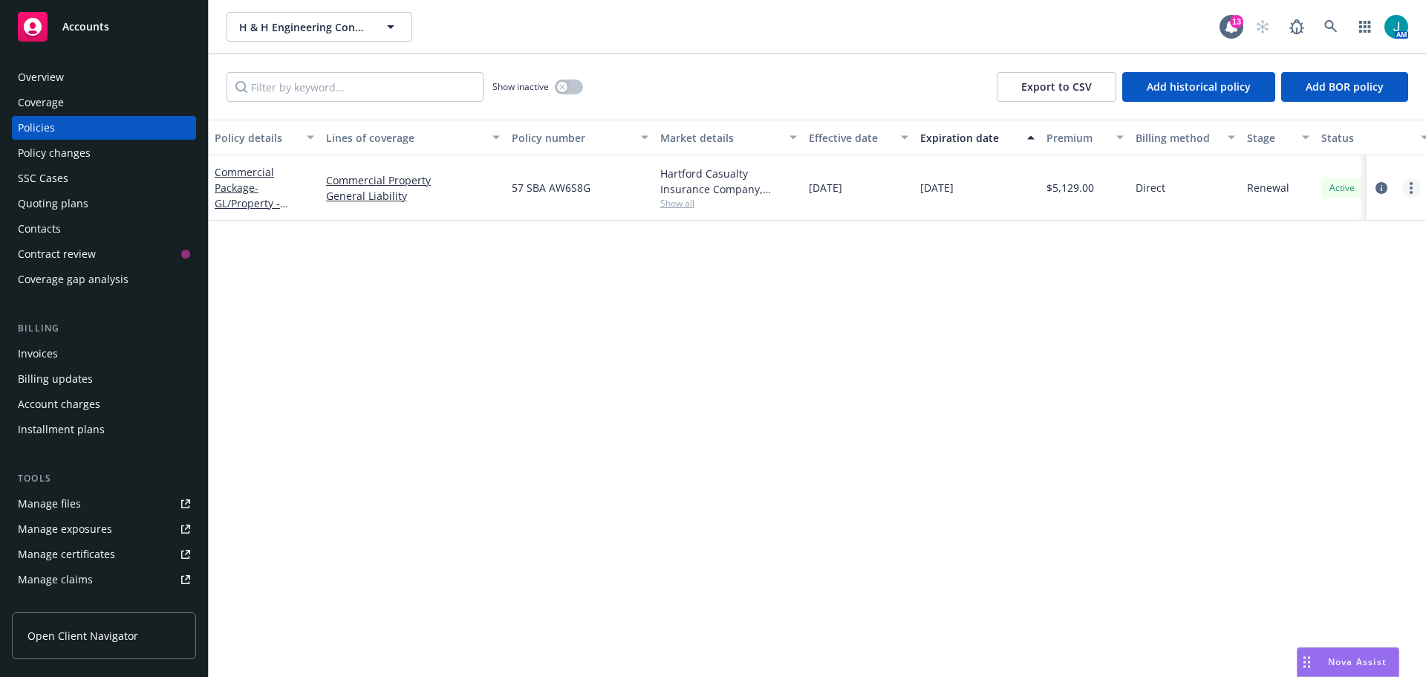
click at [1407, 189] on link "more" at bounding box center [1411, 188] width 18 height 18
click at [1376, 251] on link "Renew with incumbent" at bounding box center [1332, 248] width 175 height 30
select select "12"
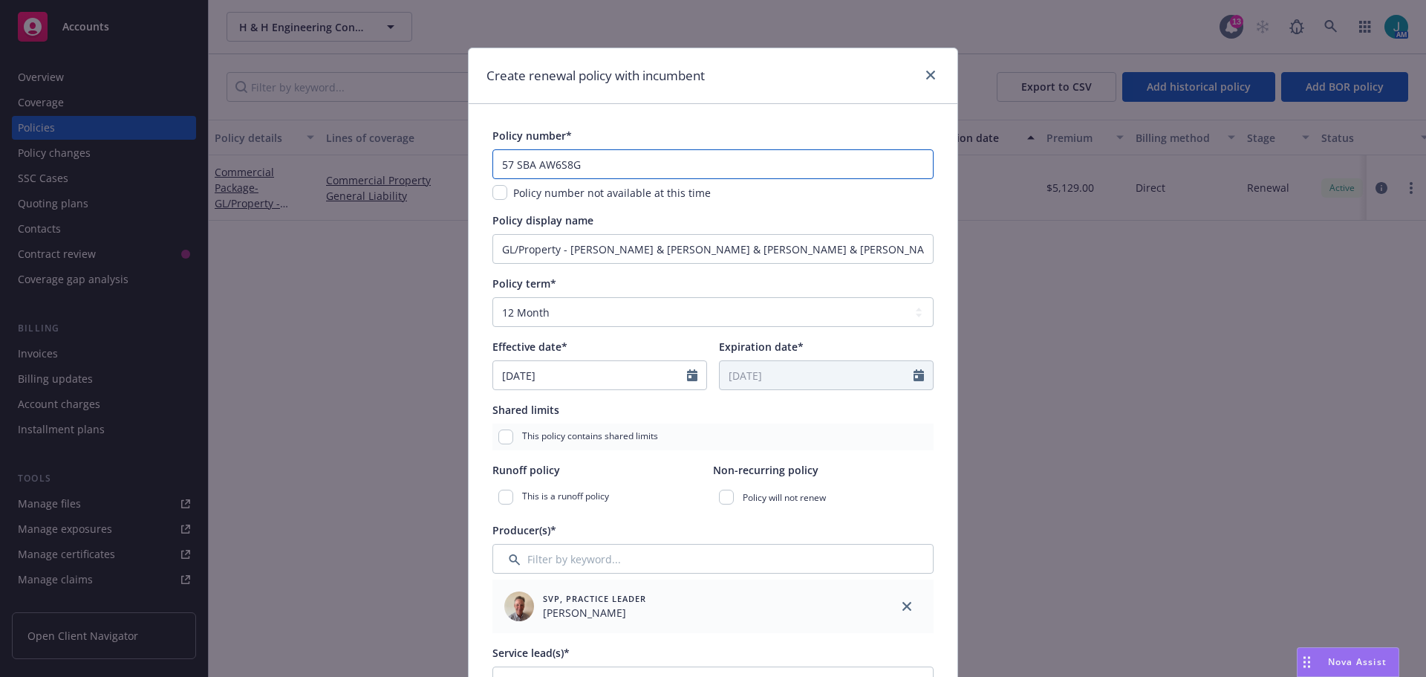
drag, startPoint x: 601, startPoint y: 166, endPoint x: 412, endPoint y: 222, distance: 196.9
click at [307, 163] on div "Create renewal policy with incumbent Policy number* 57 SBA AW6S8G Policy number…" at bounding box center [713, 338] width 1426 height 677
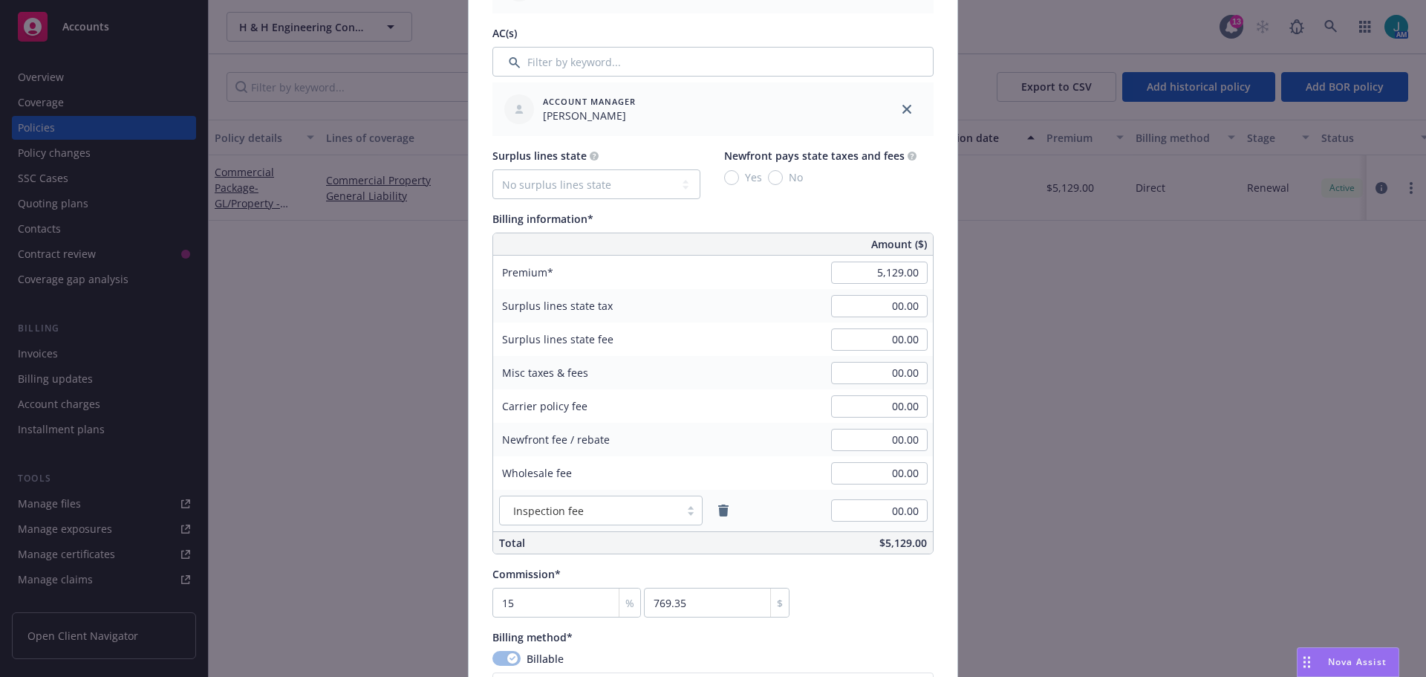
scroll to position [743, 0]
type input "5,292.00"
type input "793.8"
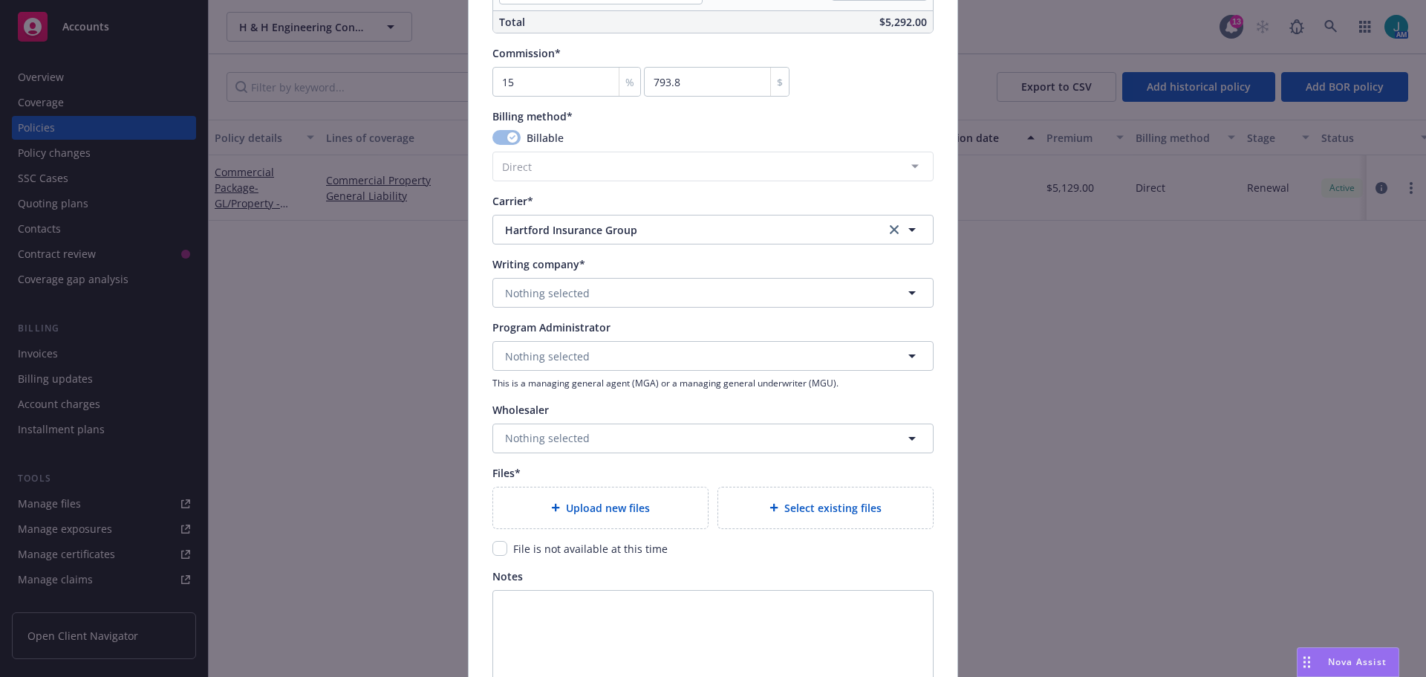
scroll to position [1411, 0]
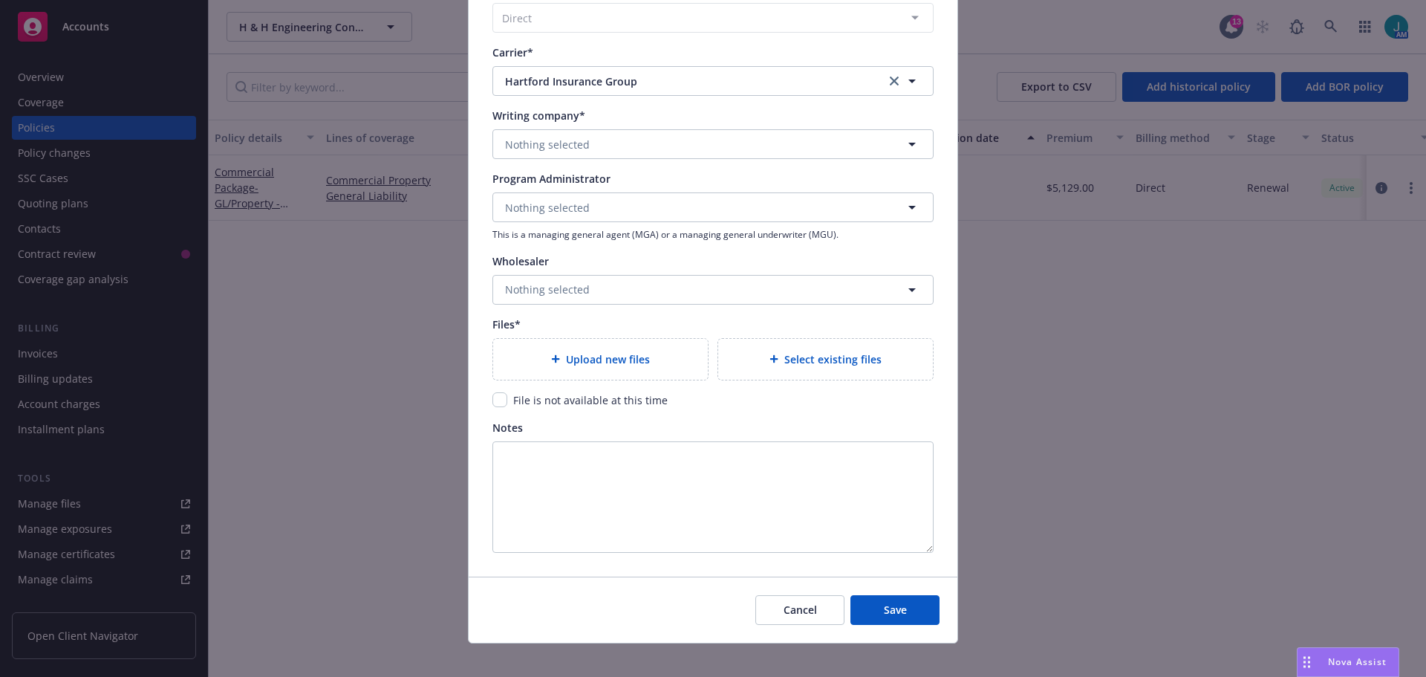
click at [575, 362] on span "Upload new files" at bounding box center [608, 359] width 84 height 16
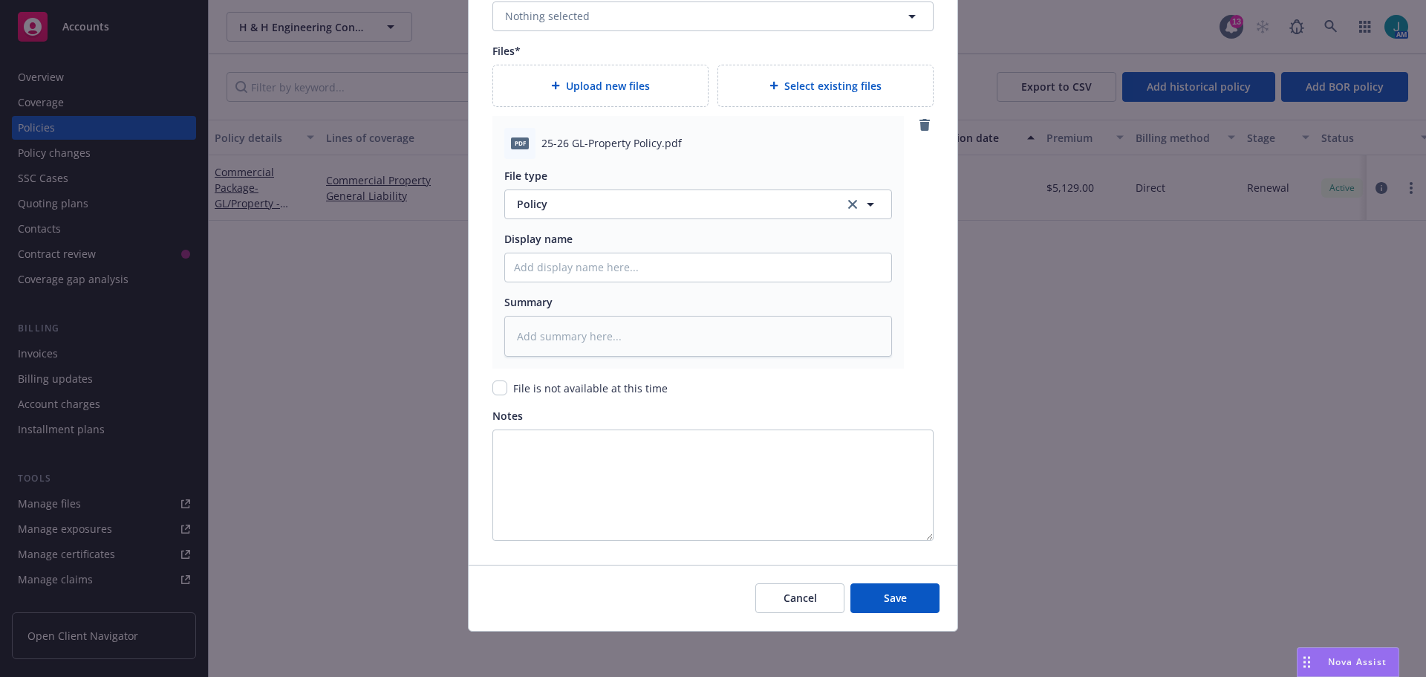
scroll to position [1687, 0]
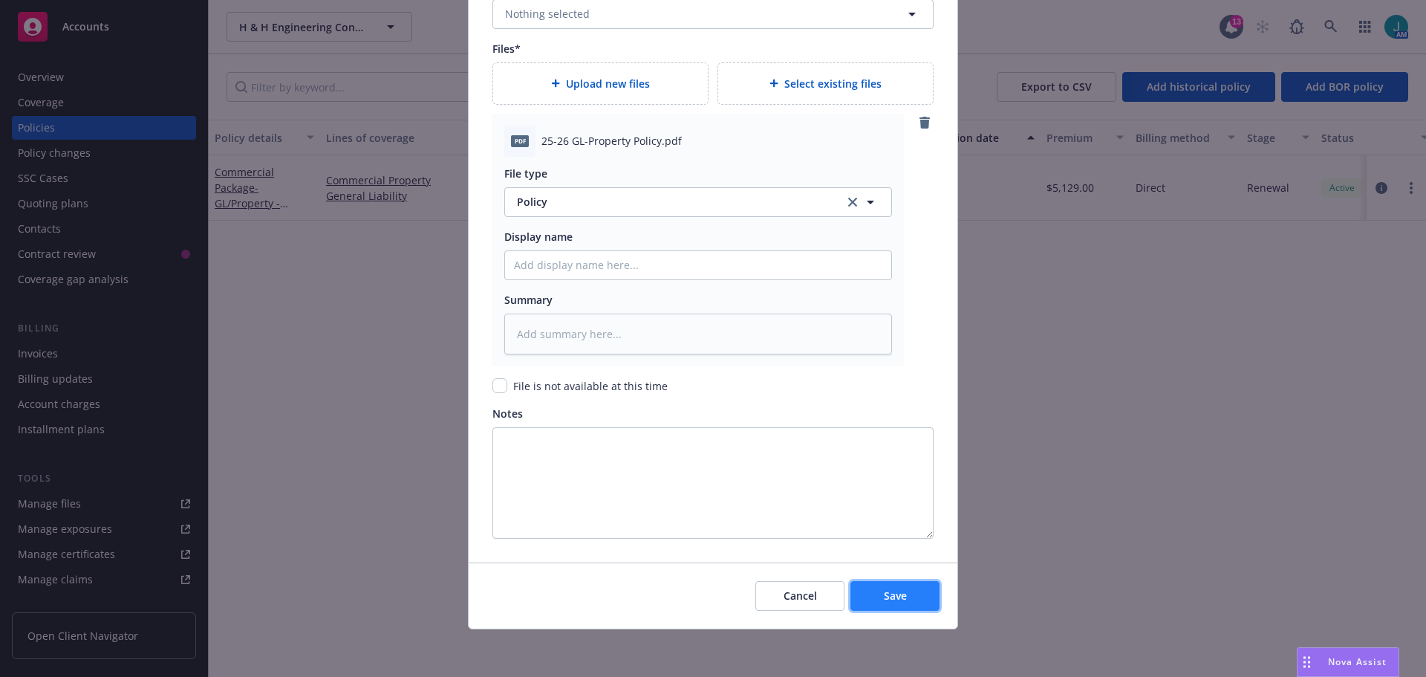
click at [921, 597] on button "Save" at bounding box center [894, 596] width 89 height 30
type textarea "x"
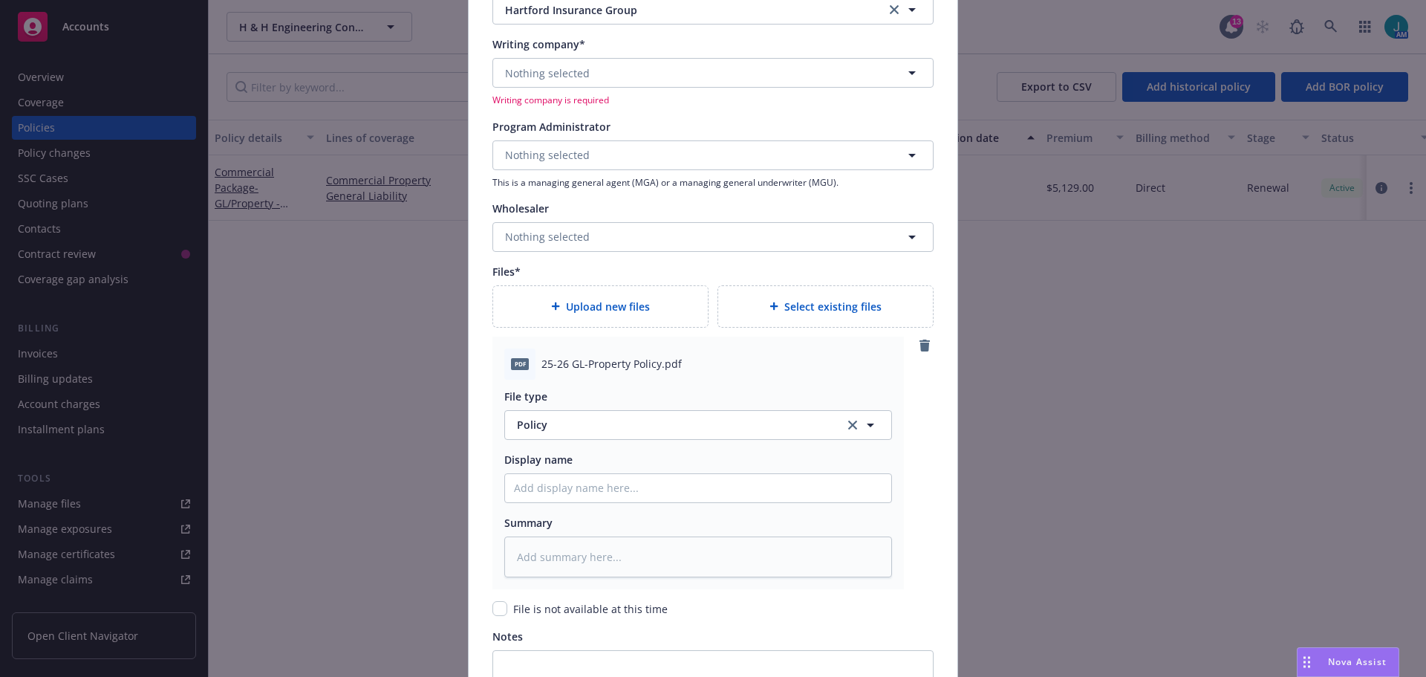
scroll to position [1185, 0]
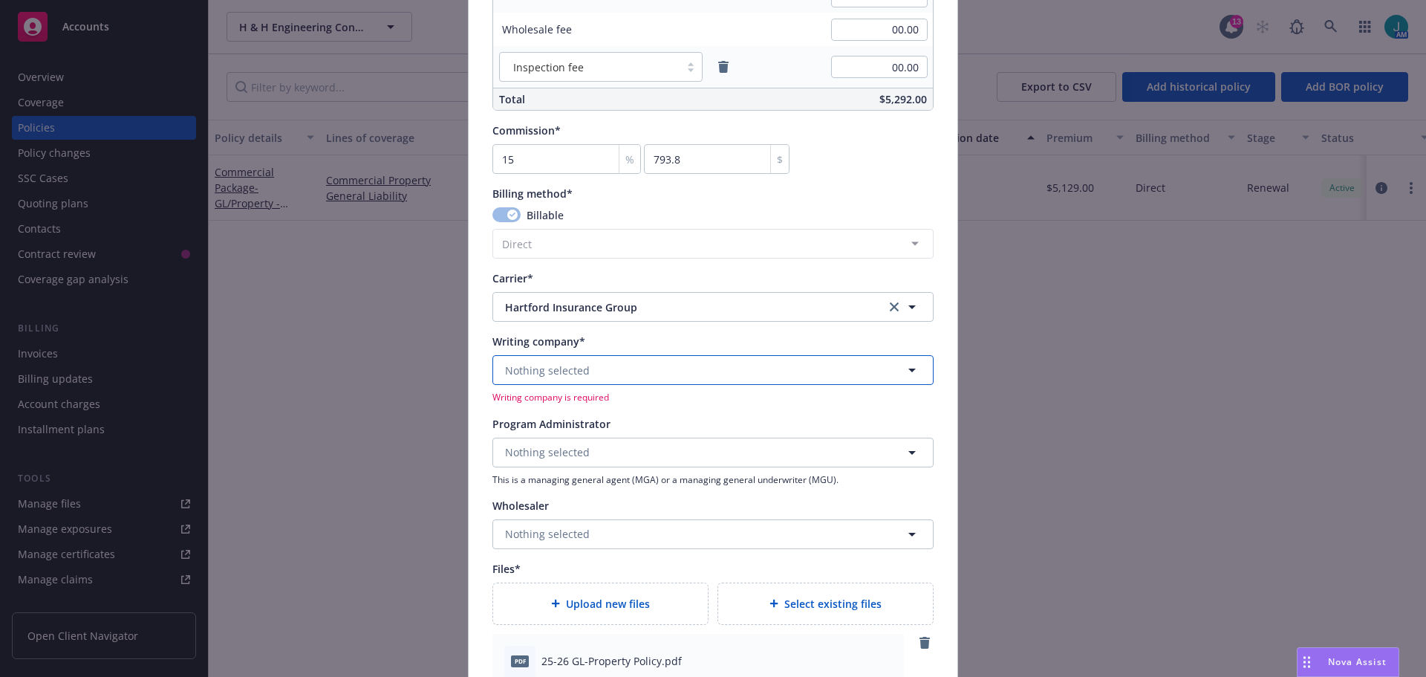
click at [639, 374] on button "Nothing selected" at bounding box center [712, 370] width 441 height 30
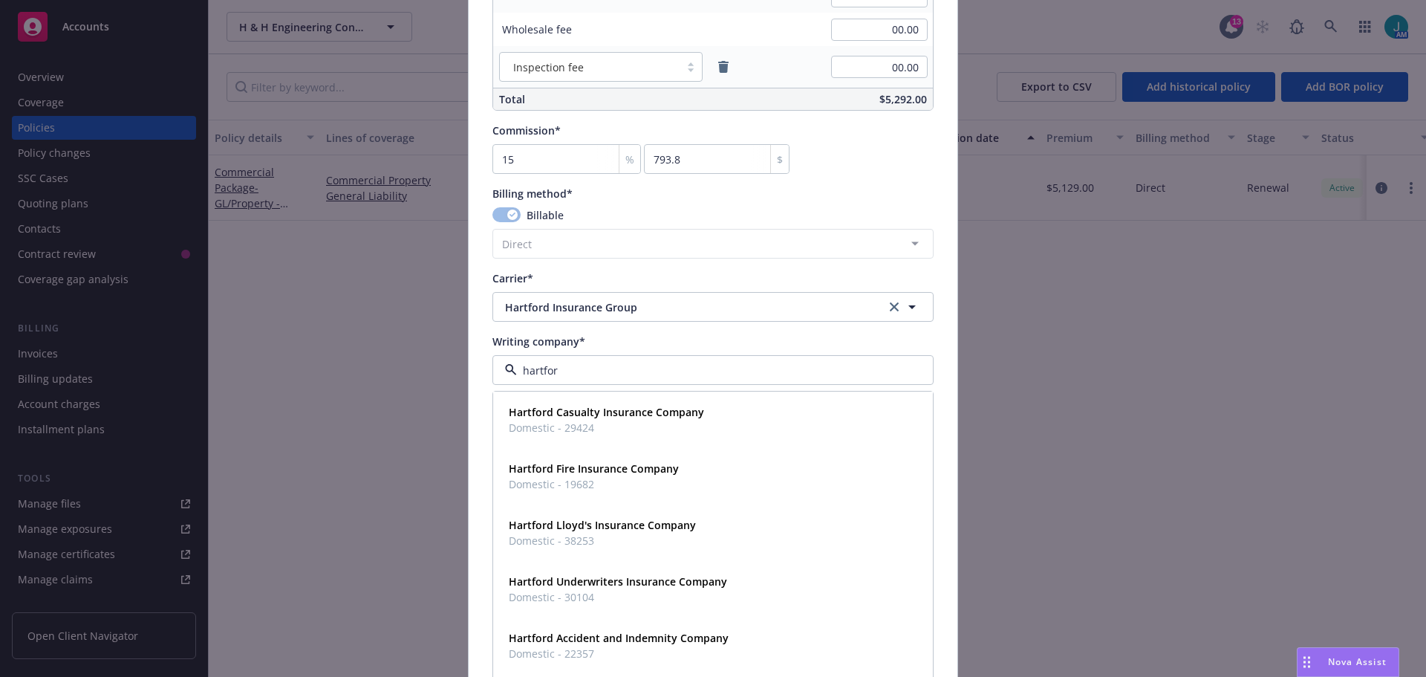
type input "[GEOGRAPHIC_DATA]"
click at [635, 584] on strong "Hartford Underwriters Insurance Company" at bounding box center [618, 581] width 218 height 14
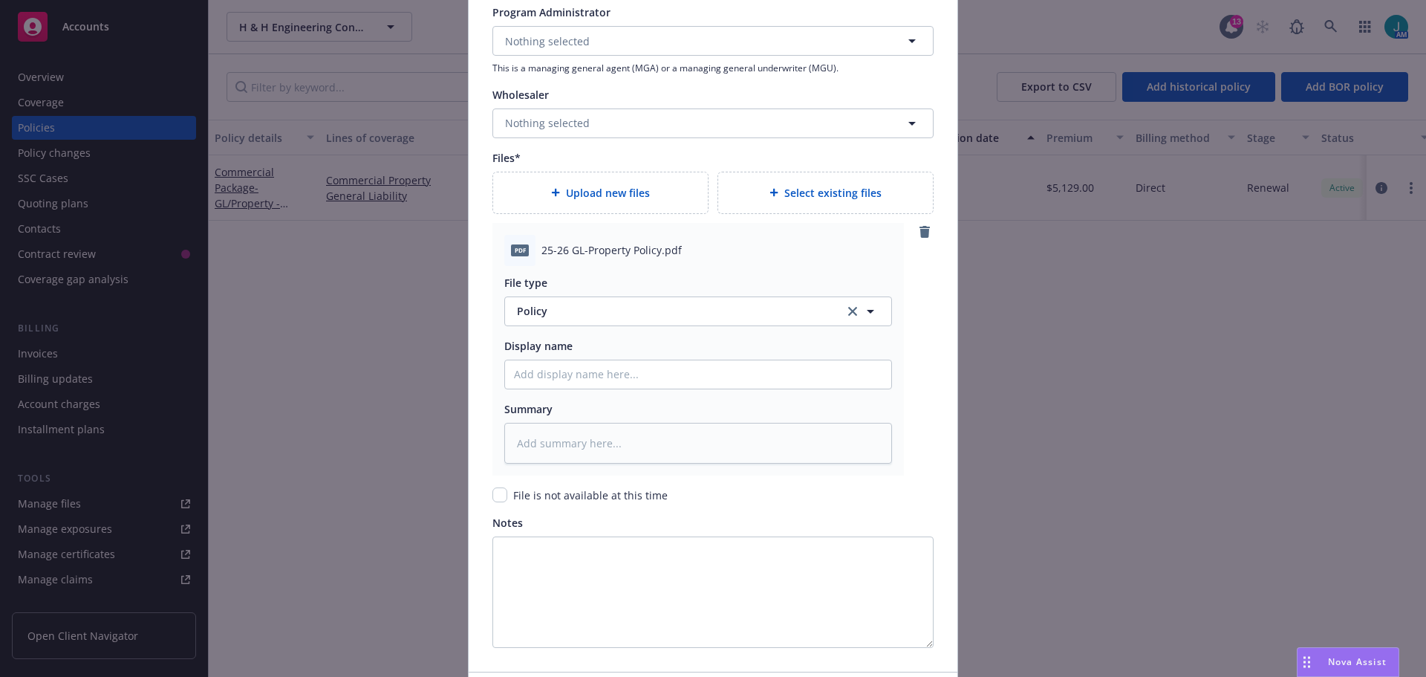
scroll to position [1687, 0]
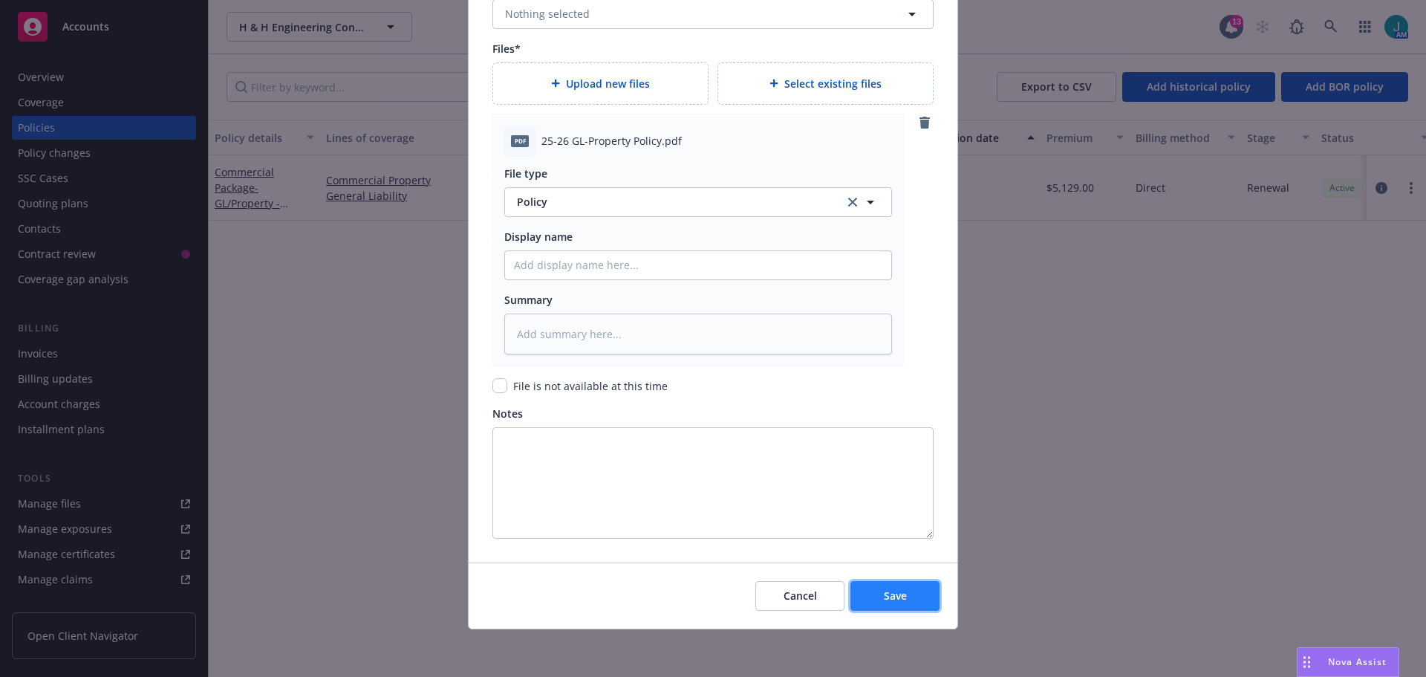
click at [897, 598] on span "Save" at bounding box center [895, 595] width 23 height 14
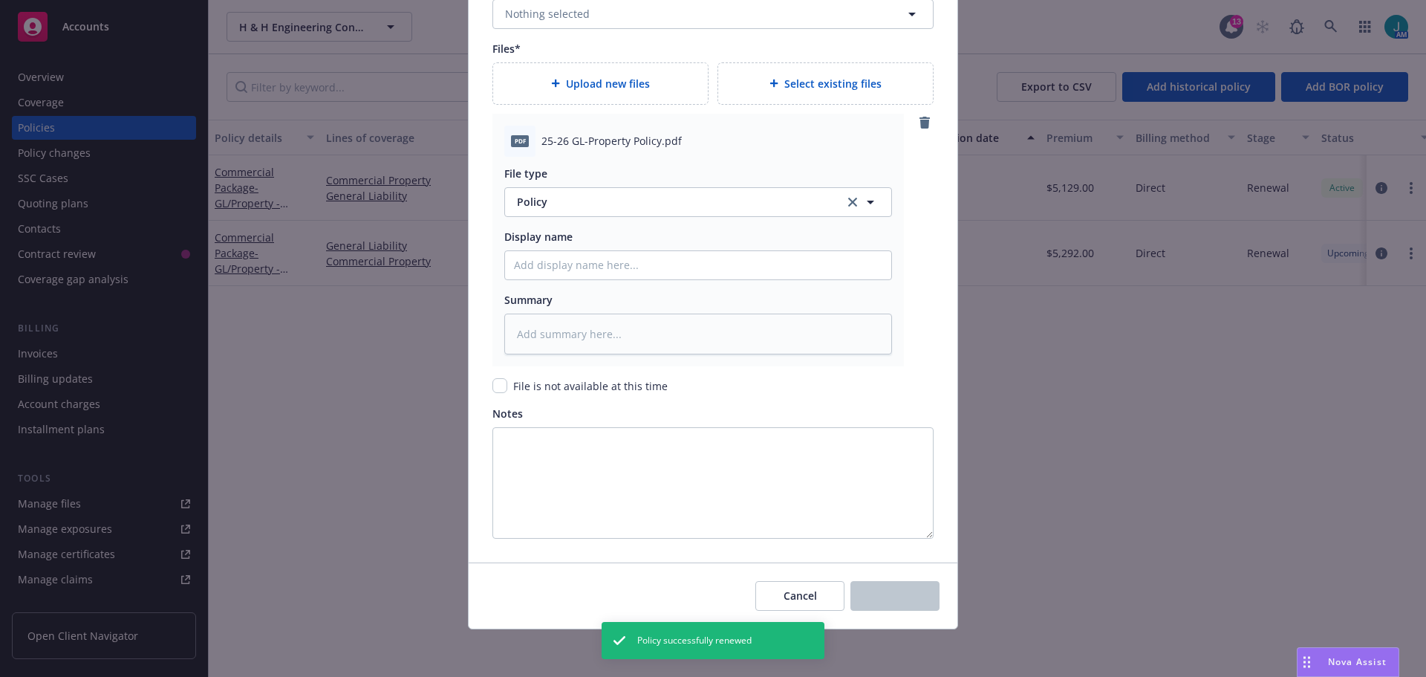
type textarea "x"
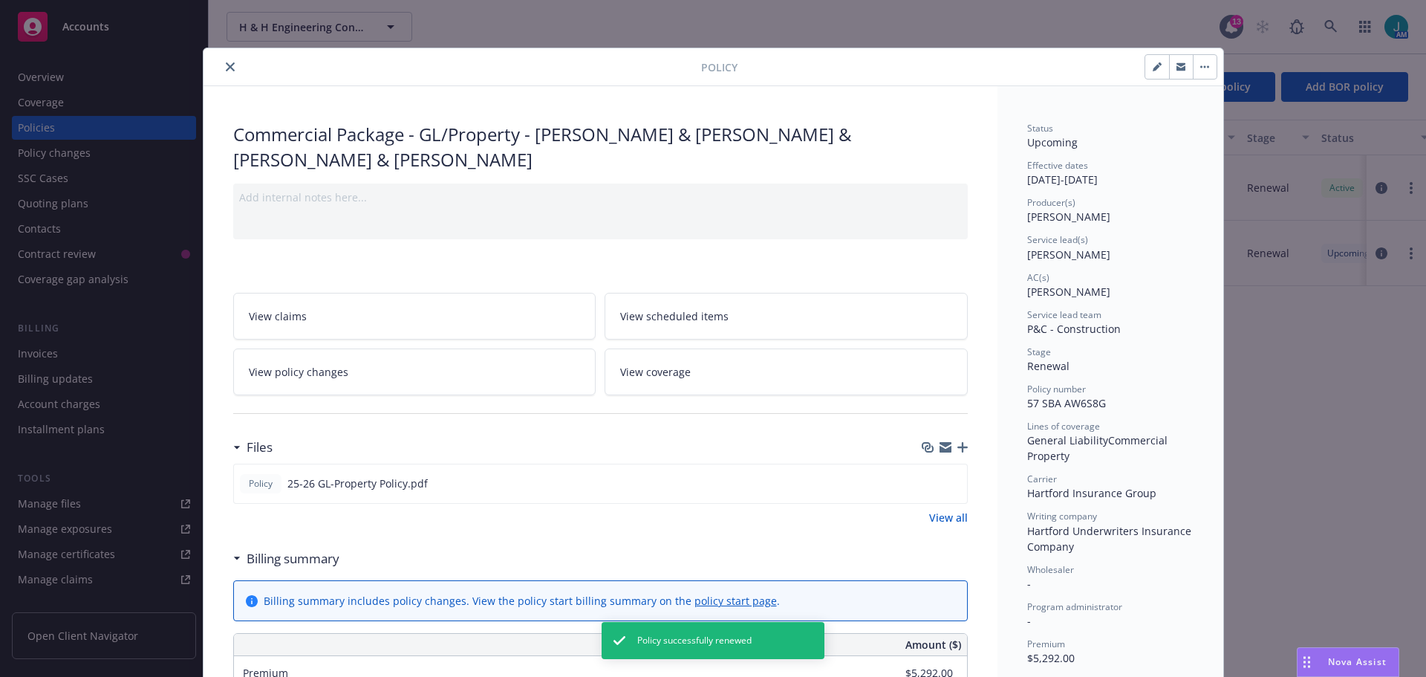
drag, startPoint x: 223, startPoint y: 70, endPoint x: 229, endPoint y: 75, distance: 7.9
click at [226, 70] on icon "close" at bounding box center [230, 66] width 9 height 9
